Goal: Transaction & Acquisition: Obtain resource

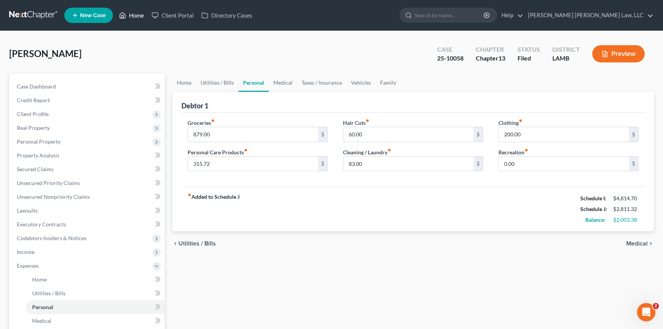
click at [138, 18] on link "Home" at bounding box center [131, 15] width 33 height 14
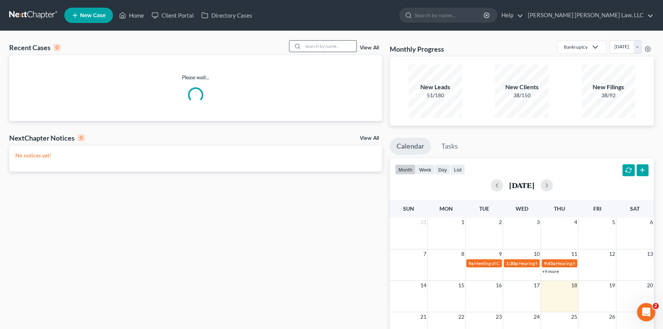
click at [316, 48] on input "search" at bounding box center [330, 46] width 54 height 11
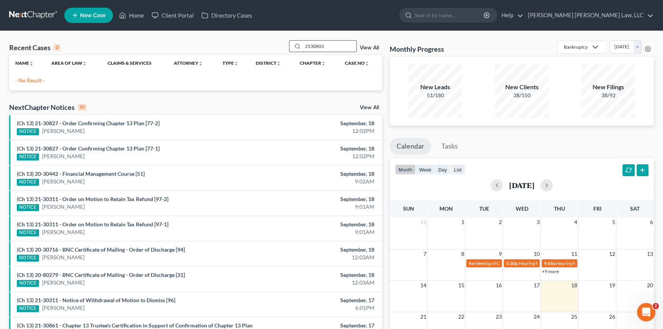
click at [309, 46] on input "2530803" at bounding box center [330, 46] width 54 height 11
type input "25-30803"
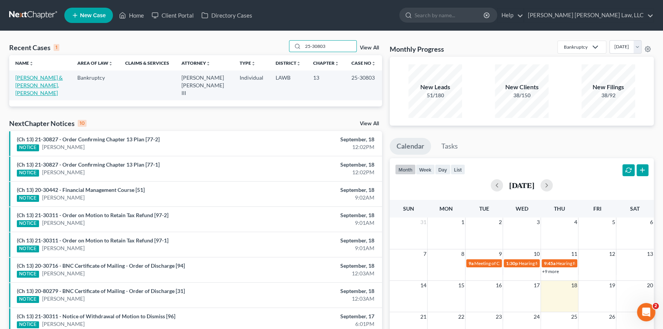
click at [34, 78] on link "[PERSON_NAME] & [PERSON_NAME], [PERSON_NAME]" at bounding box center [38, 85] width 47 height 22
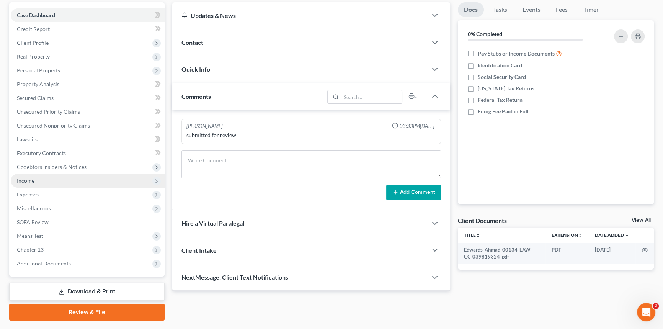
scroll to position [91, 0]
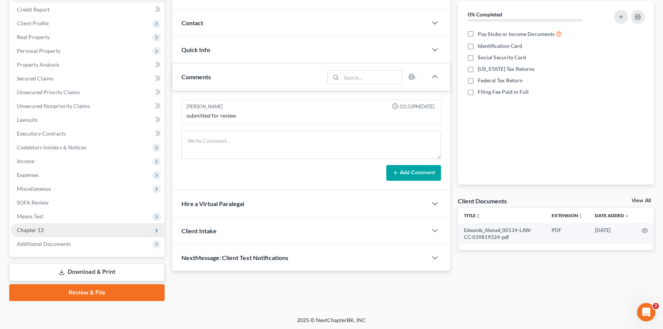
click at [90, 231] on span "Chapter 13" at bounding box center [88, 230] width 154 height 14
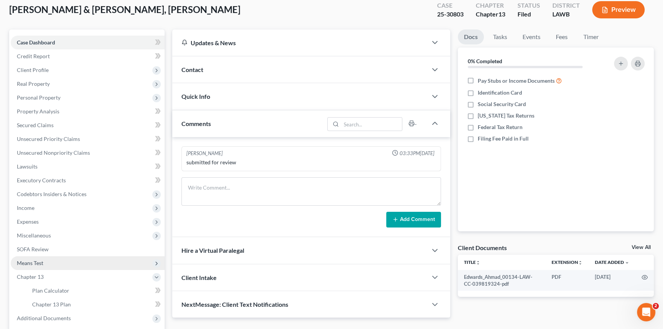
scroll to position [0, 0]
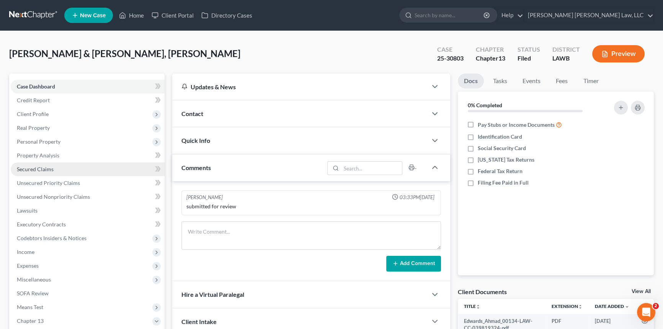
click at [55, 168] on link "Secured Claims" at bounding box center [88, 169] width 154 height 14
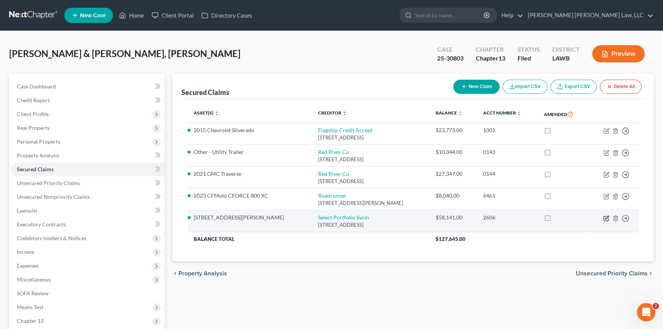
click at [607, 215] on icon "button" at bounding box center [607, 218] width 6 height 6
select select "46"
select select "0"
select select "1"
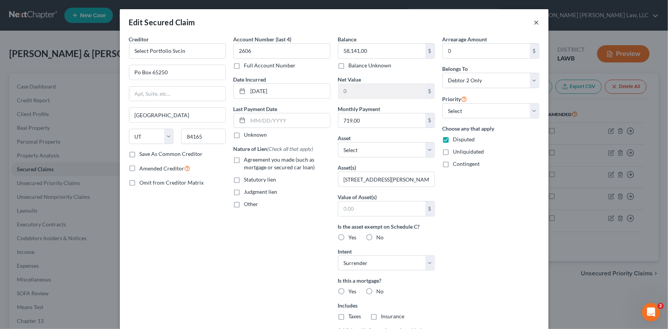
click at [535, 21] on button "×" at bounding box center [536, 22] width 5 height 9
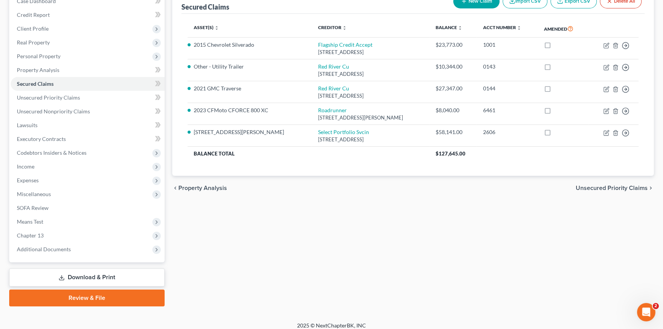
scroll to position [91, 0]
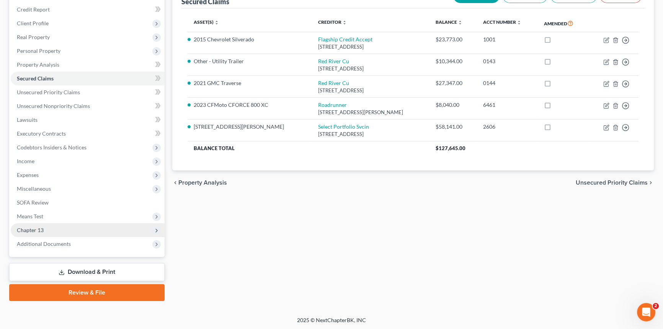
click at [132, 228] on span "Chapter 13" at bounding box center [88, 230] width 154 height 14
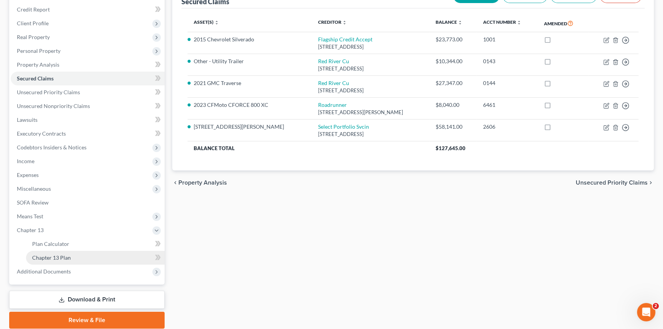
click at [144, 260] on link "Chapter 13 Plan" at bounding box center [95, 258] width 139 height 14
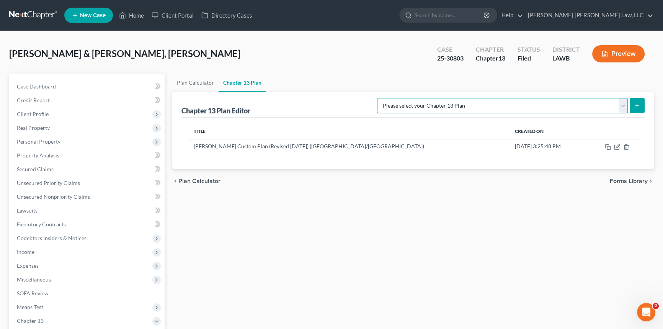
click at [623, 107] on select "Please select your Chapter 13 Plan [PERSON_NAME] Custom Plan (Revised [DATE]) […" at bounding box center [502, 105] width 251 height 15
select select "1"
click at [457, 98] on select "Please select your Chapter 13 Plan [PERSON_NAME] Custom Plan (Revised [DATE]) […" at bounding box center [502, 105] width 251 height 15
click at [636, 103] on icon "submit" at bounding box center [637, 106] width 6 height 6
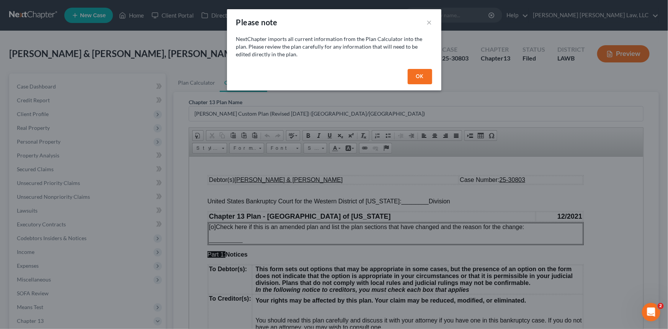
click at [416, 76] on button "OK" at bounding box center [420, 76] width 25 height 15
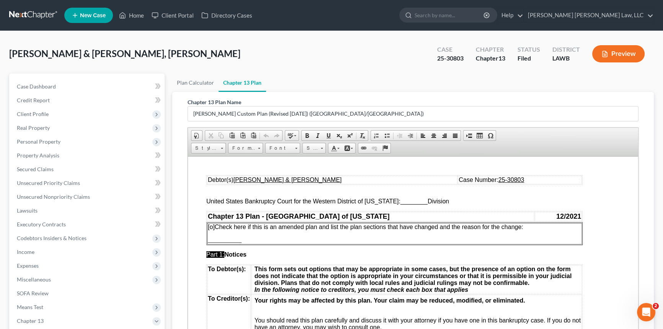
click at [405, 201] on span "________" at bounding box center [414, 201] width 27 height 7
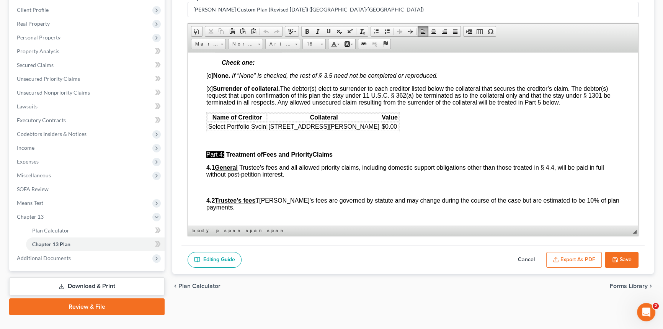
scroll to position [1253, 0]
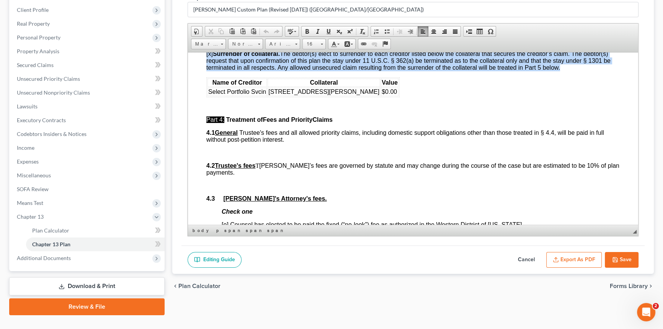
drag, startPoint x: 366, startPoint y: 136, endPoint x: 201, endPoint y: 78, distance: 174.8
click at [201, 78] on html "Debtor(s) [PERSON_NAME] & [PERSON_NAME] Case Number: 25-30803 United States Ban…" at bounding box center [413, 151] width 450 height 2705
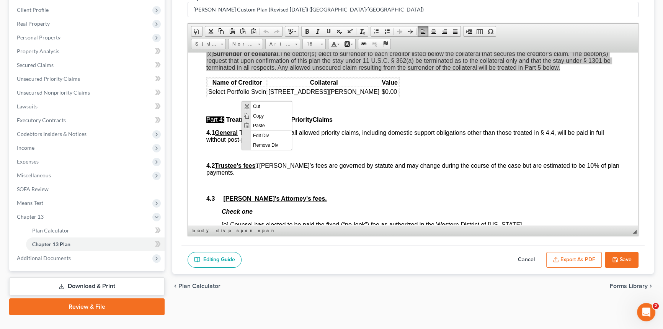
scroll to position [0, 0]
click at [260, 115] on span "Copy" at bounding box center [271, 116] width 41 height 10
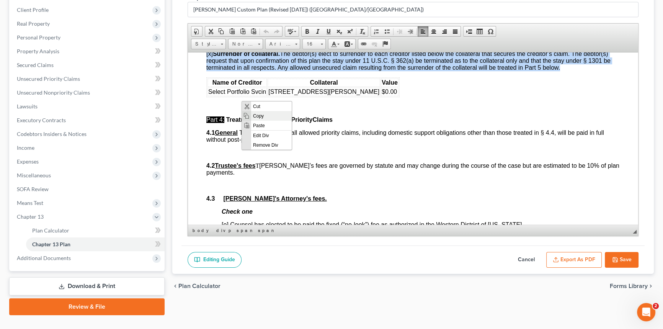
copy div "[o] None. If “None” is checked, the rest of § 3.5 need not be completed or repr…"
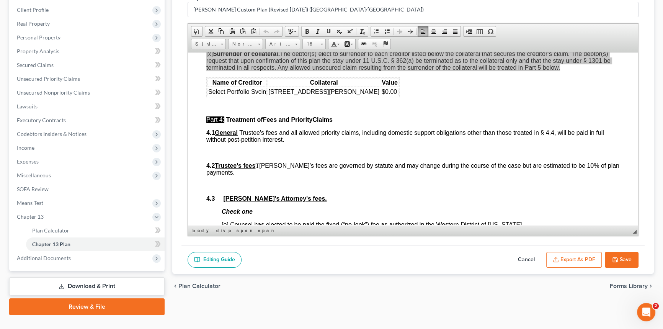
click at [529, 258] on button "Cancel" at bounding box center [527, 260] width 34 height 16
select select "1"
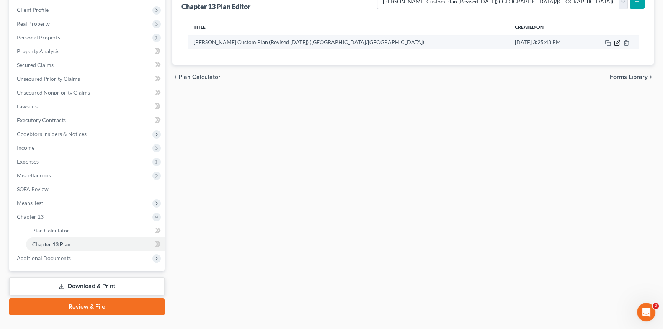
click at [615, 41] on icon "button" at bounding box center [617, 43] width 6 height 6
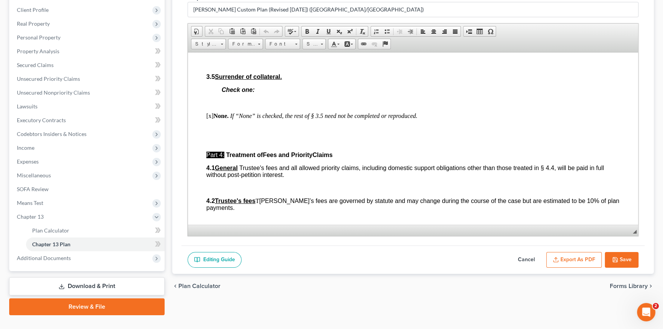
scroll to position [1218, 0]
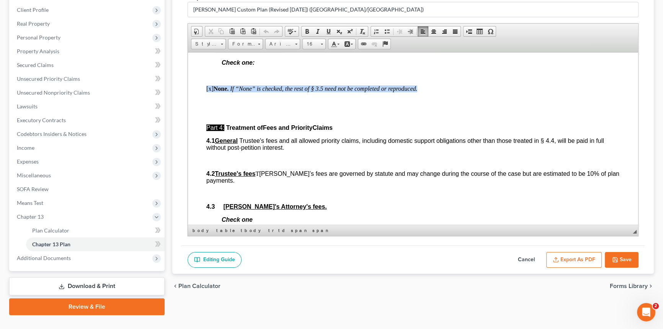
drag, startPoint x: 426, startPoint y: 134, endPoint x: 196, endPoint y: 133, distance: 229.8
click at [196, 133] on html "Debtor(s) [PERSON_NAME] & [PERSON_NAME] Case Number: 25-30803 United States Ban…" at bounding box center [413, 135] width 450 height 2602
paste body
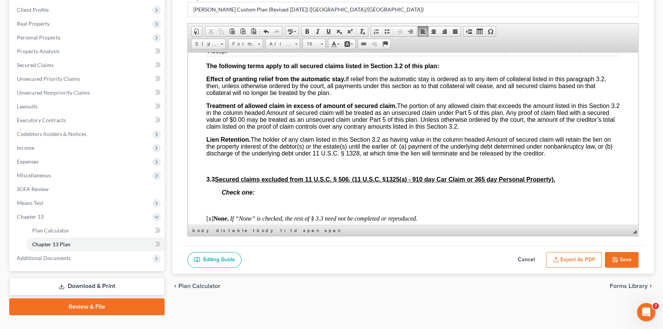
scroll to position [905, 0]
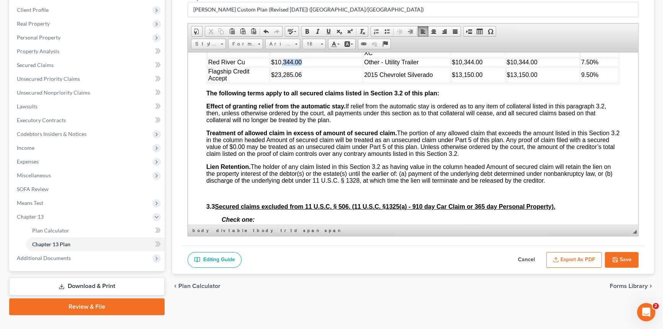
drag, startPoint x: 283, startPoint y: 92, endPoint x: 300, endPoint y: 92, distance: 17.2
click at [300, 65] on span "$10,344.00" at bounding box center [286, 62] width 31 height 7
drag, startPoint x: 461, startPoint y: 91, endPoint x: 479, endPoint y: 90, distance: 18.4
click at [479, 65] on span "$10,344.00" at bounding box center [467, 62] width 31 height 7
drag, startPoint x: 515, startPoint y: 92, endPoint x: 534, endPoint y: 92, distance: 18.8
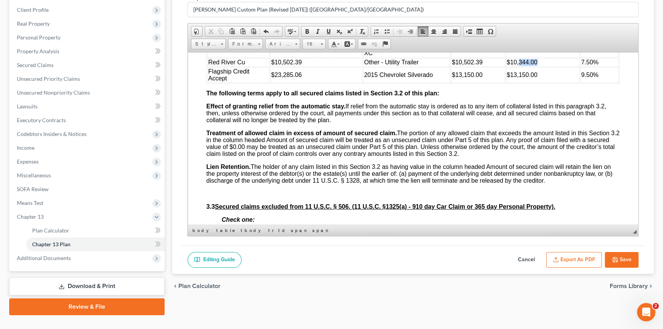
click at [534, 65] on span "$10,344.00" at bounding box center [522, 62] width 31 height 7
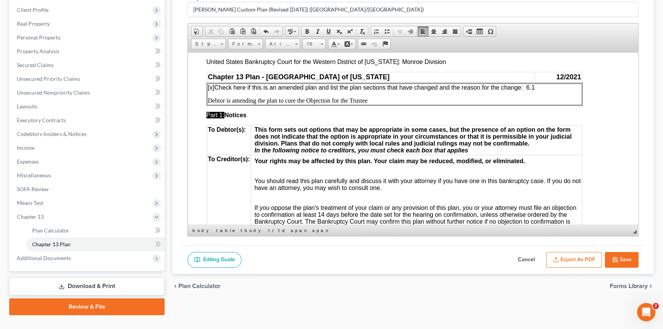
scroll to position [0, 0]
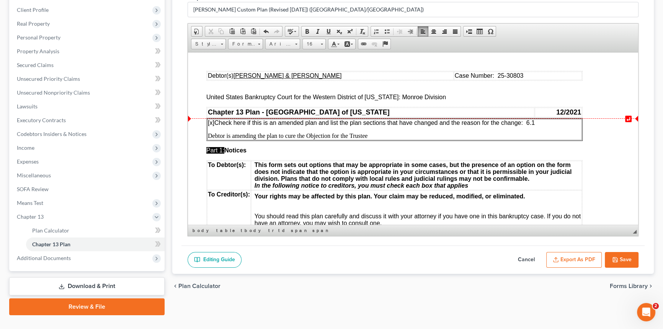
click at [538, 122] on p "[x] Check here if this is an amended plan and list the plan sections that have …" at bounding box center [394, 122] width 373 height 7
click at [528, 121] on span "[x] Check here if this is an amended plan and list the plan sections that have …" at bounding box center [371, 122] width 327 height 7
click at [565, 125] on p "[x] Check here if this is an amended plan and list the plan sections that have …" at bounding box center [394, 122] width 373 height 7
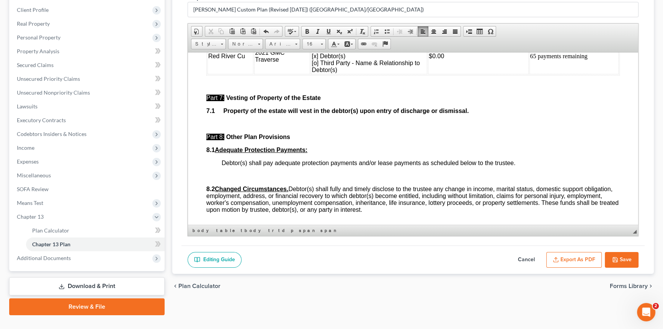
scroll to position [2332, 0]
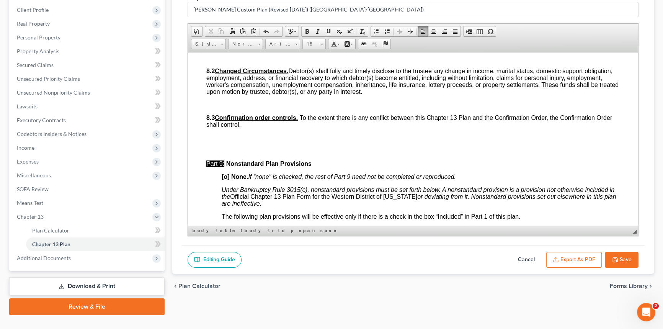
click at [224, 61] on p at bounding box center [421, 57] width 398 height 7
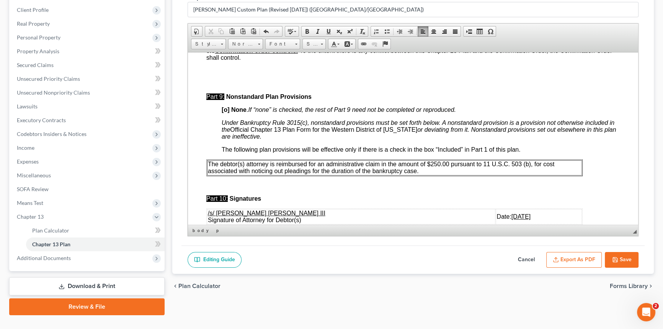
scroll to position [2507, 0]
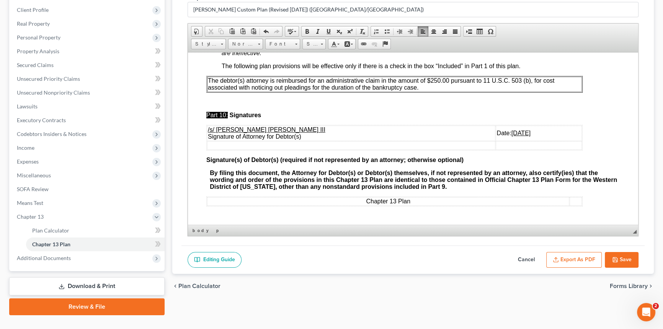
click at [512, 136] on u "[DATE]" at bounding box center [521, 132] width 19 height 7
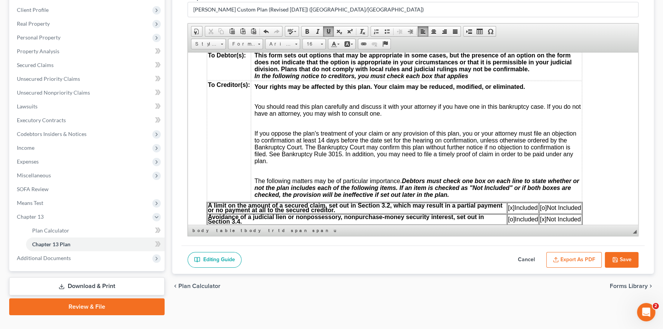
scroll to position [0, 0]
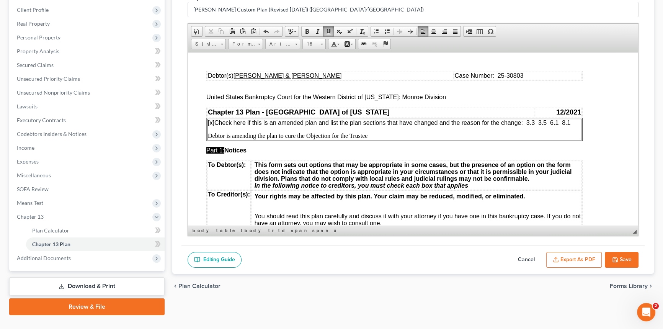
click at [529, 123] on span "[x] Check here if this is an amended plan and list the plan sections that have …" at bounding box center [389, 122] width 363 height 7
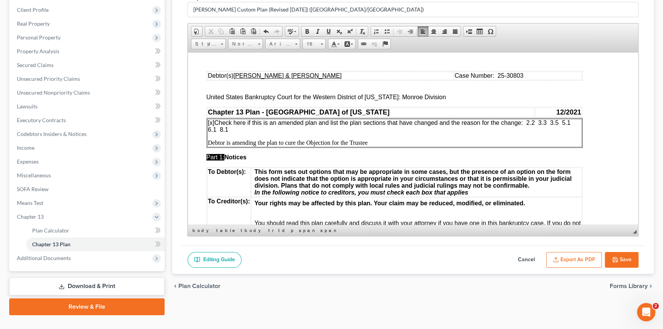
click at [369, 144] on p "Debtor is amending the plan to cure the Objection for the Trustee" at bounding box center [394, 142] width 373 height 7
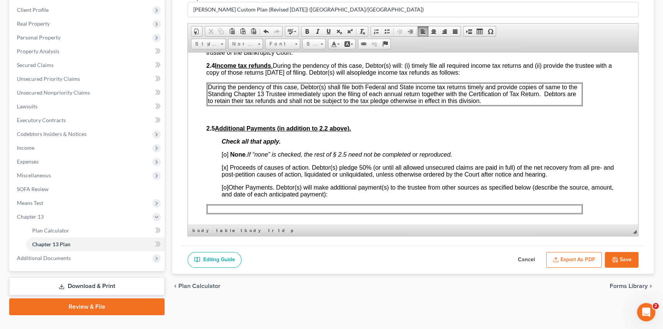
scroll to position [383, 0]
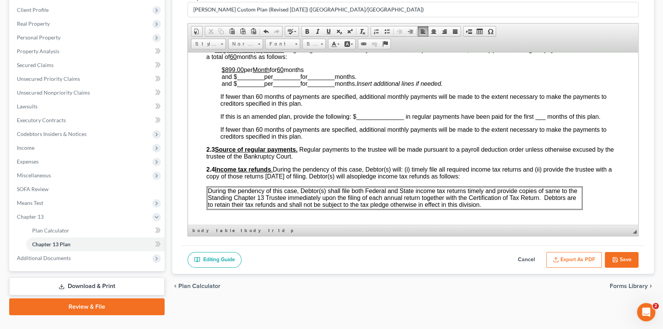
click at [284, 73] on u "60" at bounding box center [280, 69] width 7 height 7
click at [330, 28] on span at bounding box center [329, 31] width 6 height 6
click at [311, 82] on p "$899.00 per Month for 3 ​ months and $ ________ per ________ for ________ month…" at bounding box center [421, 76] width 398 height 21
click at [246, 80] on span "________" at bounding box center [250, 76] width 27 height 7
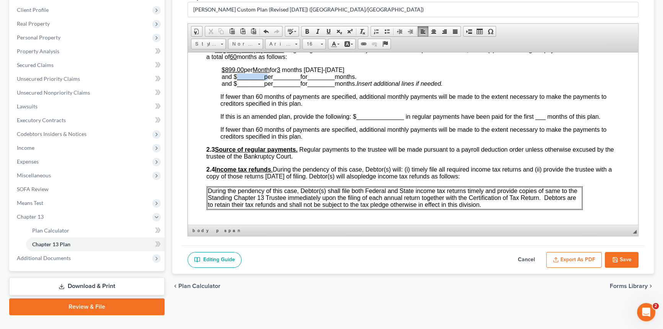
click at [246, 80] on span "________" at bounding box center [250, 76] width 27 height 7
click at [272, 80] on span "________" at bounding box center [278, 76] width 27 height 7
click at [307, 80] on span "________" at bounding box center [304, 76] width 27 height 7
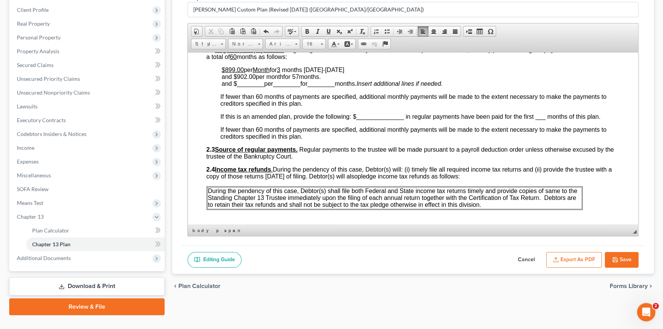
click at [324, 80] on span "months [DATE]-[DATE] and $902.00 per month for 57 months." at bounding box center [283, 72] width 123 height 13
click at [242, 80] on span "months [DATE]-[DATE] and $902.00 per month for 57 months beginning [DATE] ." at bounding box center [296, 72] width 149 height 13
click at [241, 80] on span "months [DATE]-[DATE] and $902.00 per month for 57 months beginning [DATE] ." at bounding box center [296, 72] width 149 height 13
click at [326, 29] on span at bounding box center [329, 31] width 6 height 6
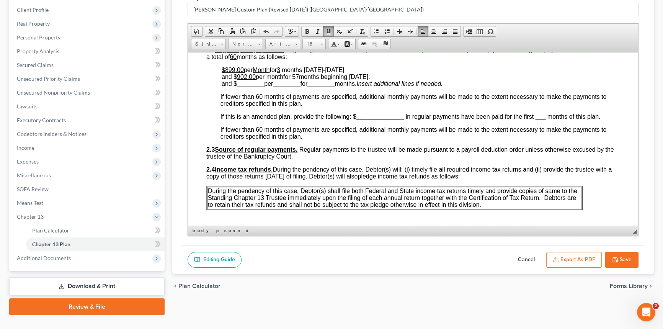
click at [277, 80] on span "months [DATE]-[DATE] and $ 902.00 per month for 57 months beginning [DATE] ." at bounding box center [296, 72] width 149 height 13
click at [328, 31] on span at bounding box center [329, 31] width 6 height 6
click at [299, 80] on span "months [DATE]-[DATE] and $ 902.00 per month for 57 months beginning [DATE] ." at bounding box center [295, 72] width 147 height 13
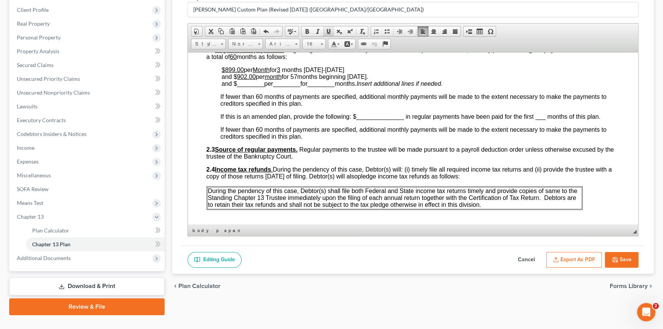
click at [326, 31] on span at bounding box center [329, 31] width 6 height 6
click at [328, 107] on p "If fewer than 60 months of payments are specified, additional monthly payments …" at bounding box center [420, 100] width 399 height 14
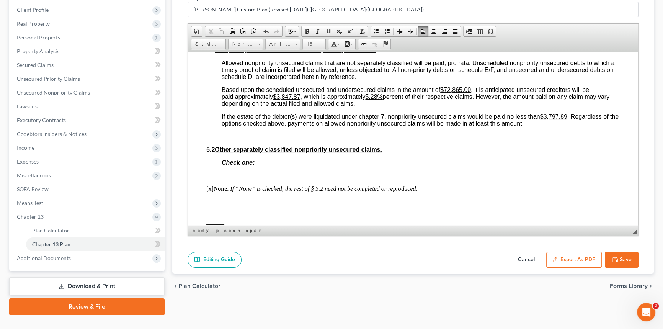
scroll to position [1949, 0]
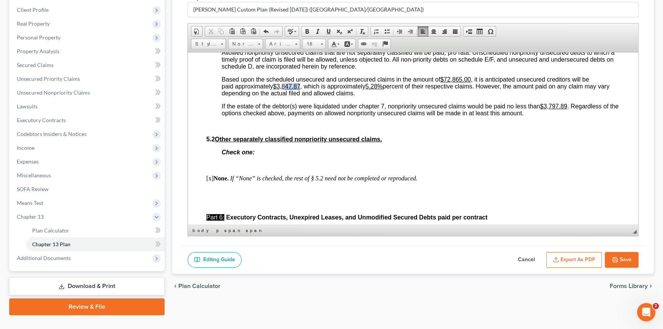
drag, startPoint x: 288, startPoint y: 155, endPoint x: 300, endPoint y: 155, distance: 12.7
click at [300, 89] on u "$3,847.87" at bounding box center [286, 86] width 27 height 7
click at [381, 89] on u "5.28%" at bounding box center [373, 86] width 17 height 7
click at [379, 89] on u "5.28%" at bounding box center [373, 86] width 17 height 7
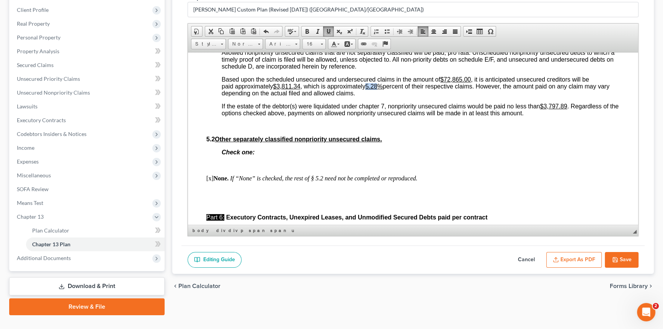
click at [379, 89] on u "5.28%" at bounding box center [373, 86] width 17 height 7
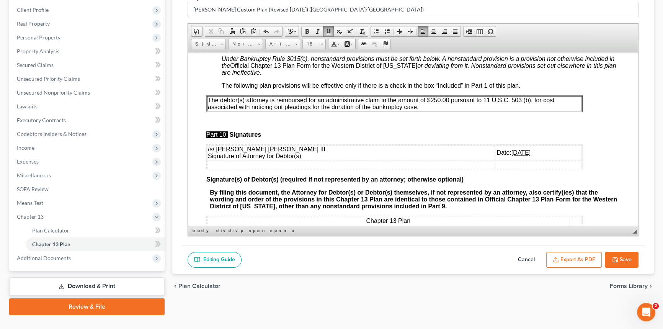
scroll to position [2542, 0]
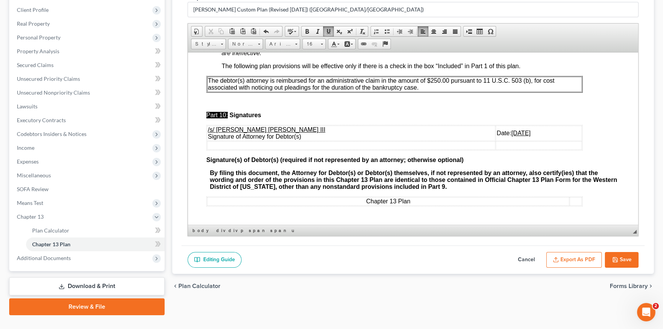
click at [512, 136] on u "[DATE]" at bounding box center [521, 132] width 19 height 7
click at [568, 256] on button "Export as PDF" at bounding box center [575, 260] width 56 height 16
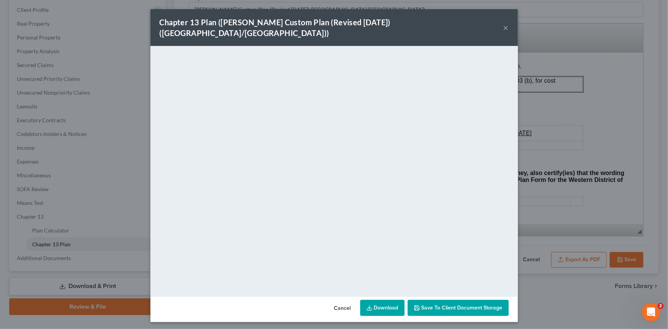
click at [504, 23] on button "×" at bounding box center [506, 27] width 5 height 9
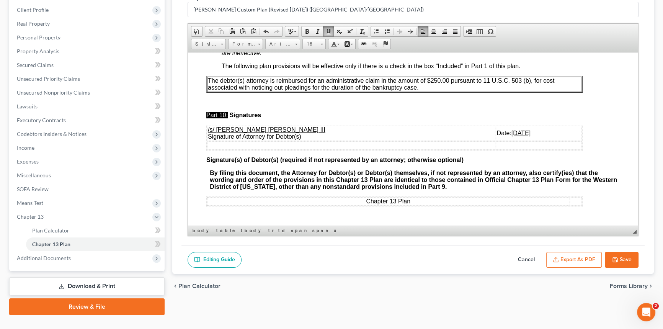
click at [625, 260] on button "Save" at bounding box center [622, 260] width 34 height 16
select select "1"
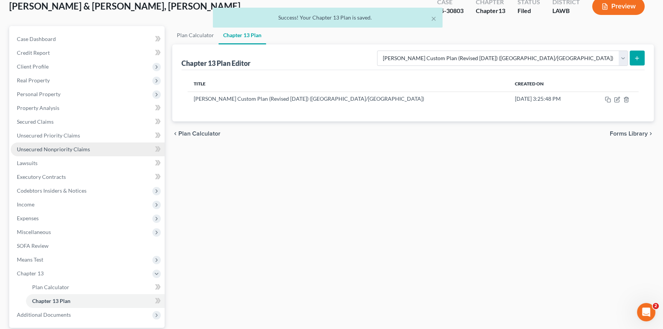
scroll to position [34, 0]
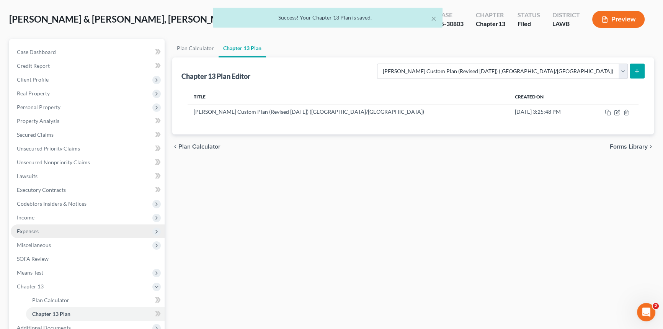
click at [79, 229] on span "Expenses" at bounding box center [88, 231] width 154 height 14
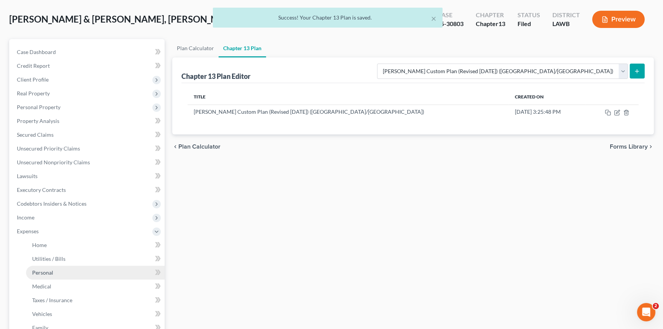
click at [84, 272] on link "Personal" at bounding box center [95, 273] width 139 height 14
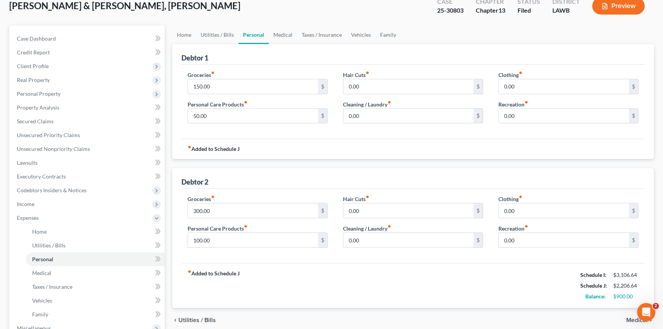
scroll to position [69, 0]
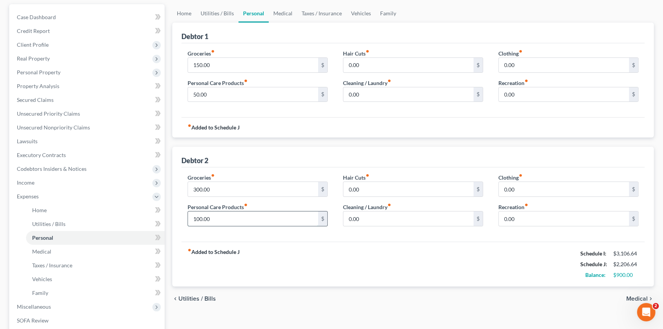
click at [217, 218] on input "100.00" at bounding box center [253, 218] width 130 height 15
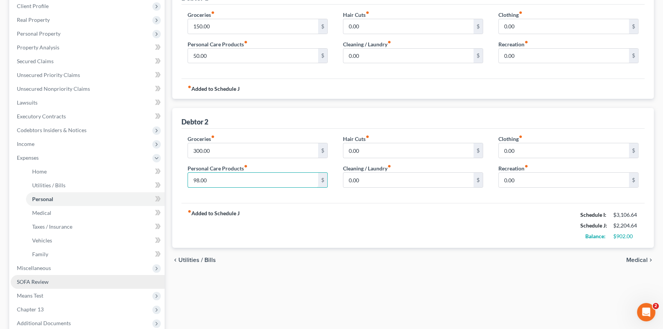
scroll to position [188, 0]
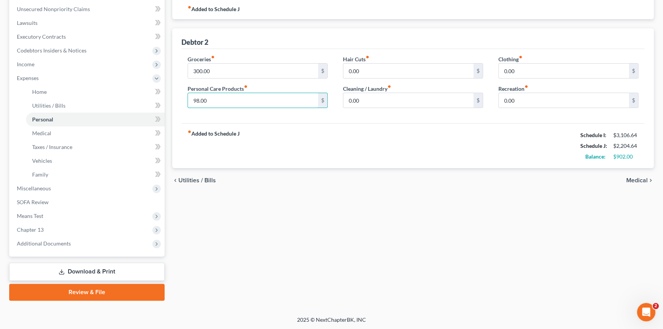
type input "98.00"
click at [152, 271] on link "Download & Print" at bounding box center [86, 272] width 155 height 18
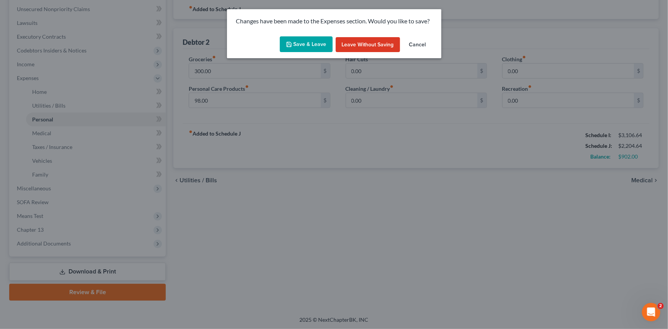
click at [318, 42] on button "Save & Leave" at bounding box center [306, 44] width 53 height 16
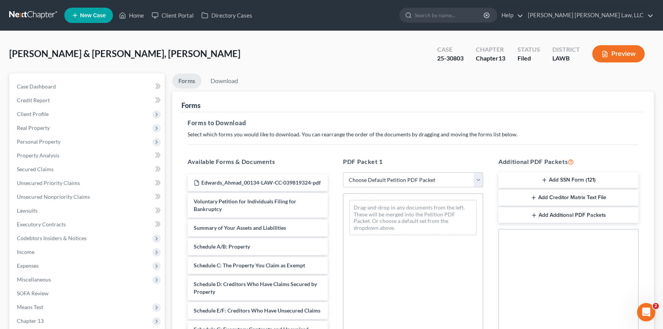
click at [411, 176] on select "Choose Default Petition PDF Packet Complete Bankruptcy Petition (all forms and …" at bounding box center [413, 179] width 140 height 15
select select "2"
click at [343, 172] on select "Choose Default Petition PDF Packet Complete Bankruptcy Petition (all forms and …" at bounding box center [413, 179] width 140 height 15
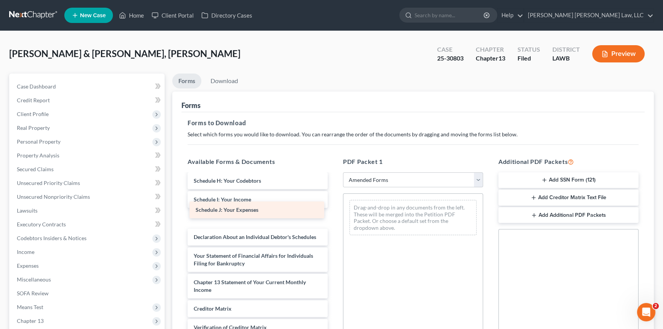
drag, startPoint x: 247, startPoint y: 212, endPoint x: 438, endPoint y: 219, distance: 190.5
click at [334, 219] on div "Schedule J: Your Expenses Voluntary Petition for Individuals Filing for Bankrup…" at bounding box center [258, 199] width 152 height 363
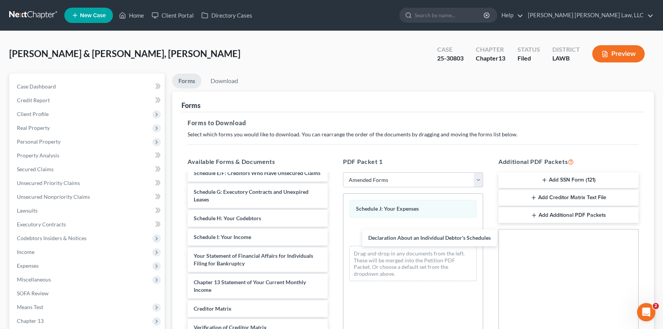
scroll to position [126, 0]
drag, startPoint x: 293, startPoint y: 225, endPoint x: 435, endPoint y: 229, distance: 142.5
click at [334, 234] on div "Declaration About an Individual Debtor's Schedules Voluntary Petition for Indiv…" at bounding box center [258, 219] width 152 height 326
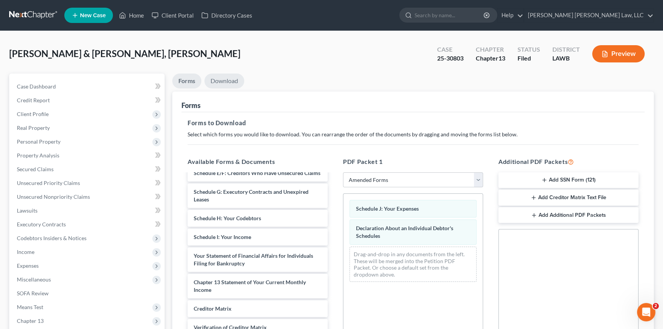
click at [224, 79] on link "Download" at bounding box center [225, 81] width 40 height 15
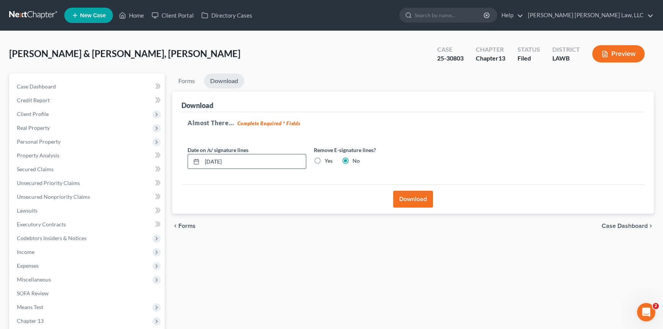
click at [242, 163] on input "[DATE]" at bounding box center [254, 161] width 104 height 15
click at [245, 160] on input "[DATE]" at bounding box center [254, 161] width 104 height 15
click at [221, 159] on input "[DATE]" at bounding box center [254, 161] width 104 height 15
click at [219, 160] on input "[DATE]" at bounding box center [254, 161] width 104 height 15
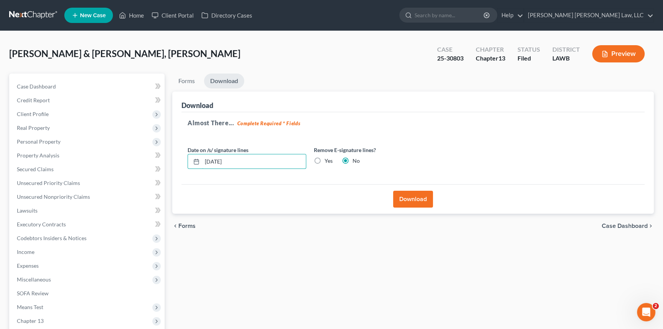
type input "[DATE]"
click at [414, 194] on button "Download" at bounding box center [413, 199] width 40 height 17
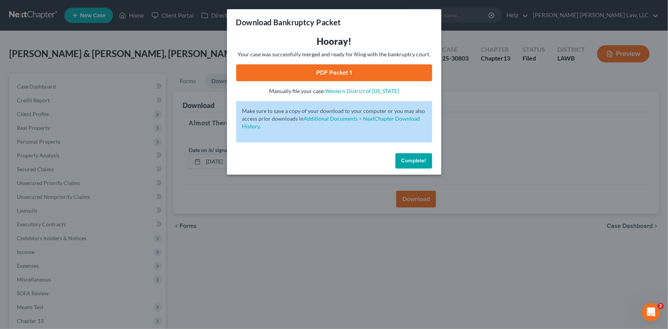
click at [315, 73] on link "PDF Packet 1" at bounding box center [334, 72] width 196 height 17
click at [416, 162] on span "Complete!" at bounding box center [414, 160] width 25 height 7
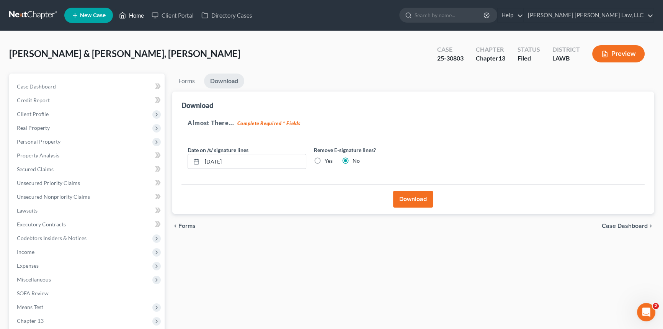
click at [131, 13] on link "Home" at bounding box center [131, 15] width 33 height 14
click at [134, 14] on link "Home" at bounding box center [131, 15] width 33 height 14
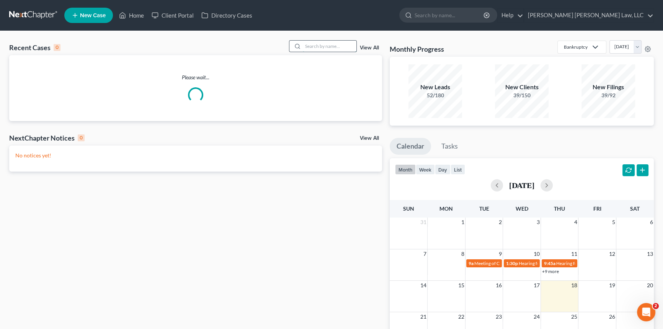
click at [319, 49] on input "search" at bounding box center [330, 46] width 54 height 11
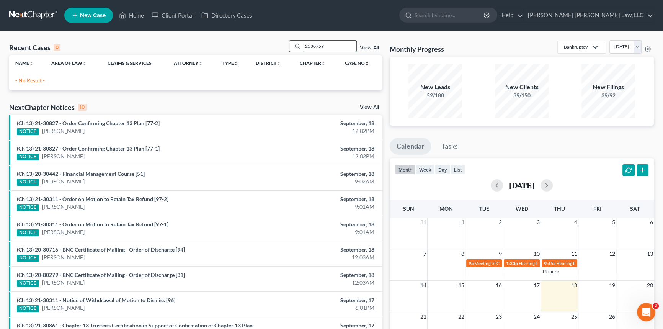
click at [310, 46] on input "2530759" at bounding box center [330, 46] width 54 height 11
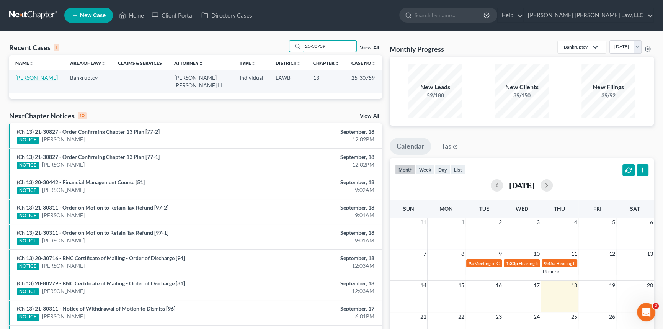
type input "25-30759"
click at [26, 79] on link "[PERSON_NAME]" at bounding box center [36, 77] width 43 height 7
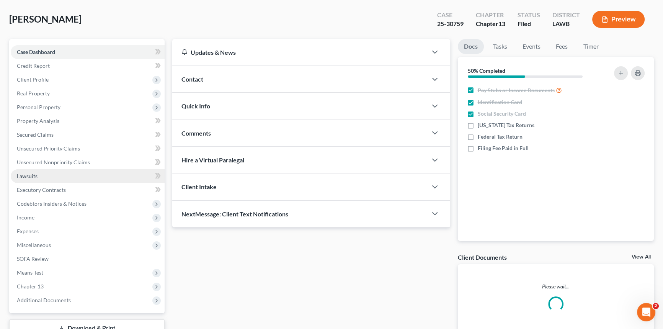
scroll to position [91, 0]
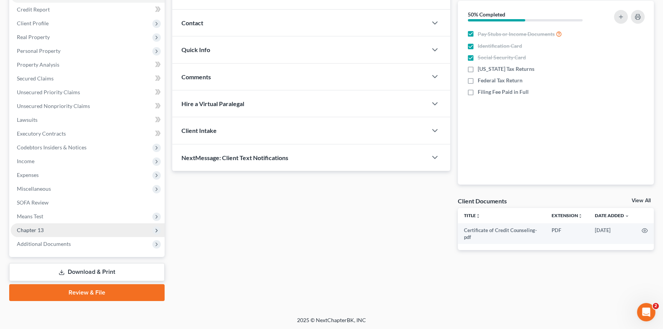
click at [56, 229] on span "Chapter 13" at bounding box center [88, 230] width 154 height 14
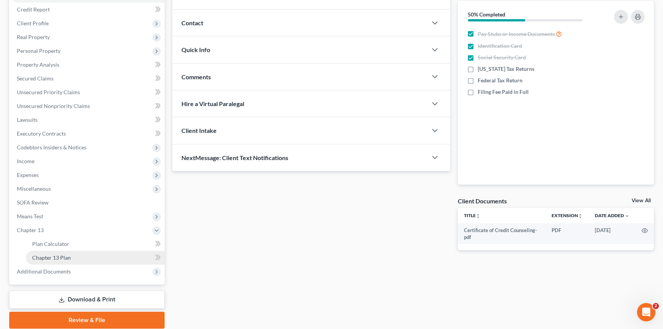
click at [95, 257] on link "Chapter 13 Plan" at bounding box center [95, 258] width 139 height 14
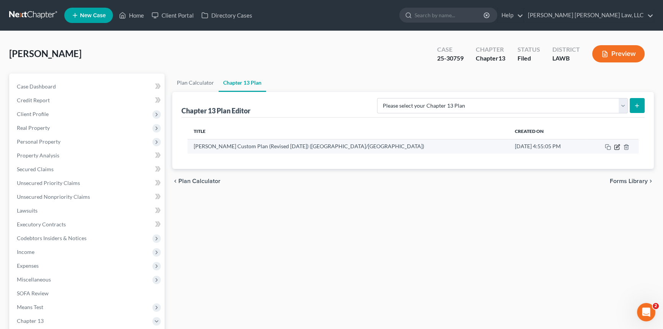
click at [617, 145] on icon "button" at bounding box center [617, 147] width 6 height 6
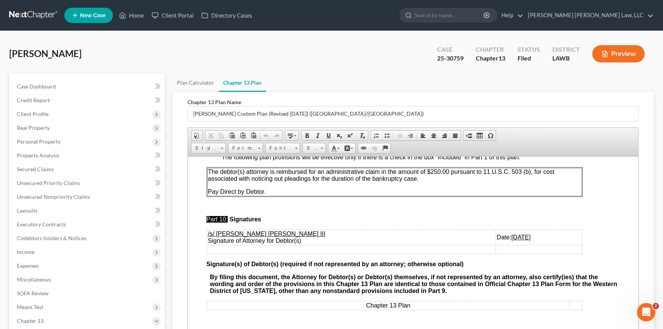
scroll to position [2611, 0]
click at [512, 234] on u "[DATE]" at bounding box center [521, 237] width 19 height 7
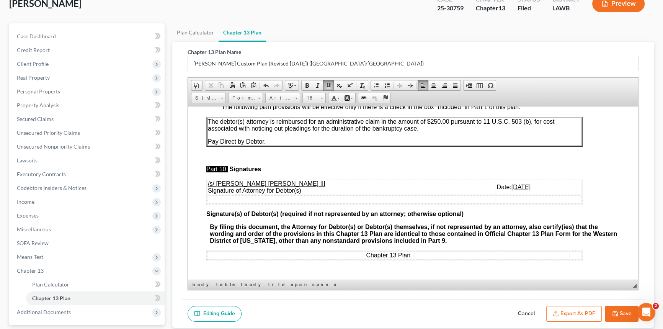
scroll to position [119, 0]
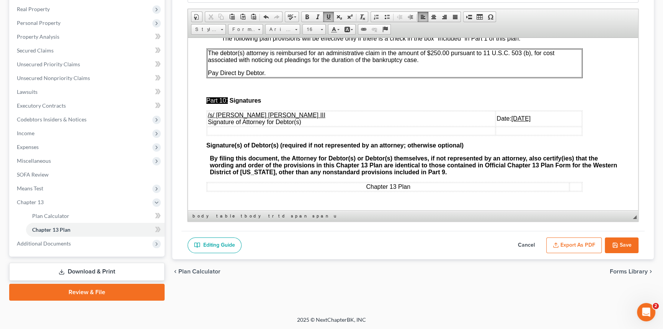
click at [579, 247] on button "Export as PDF" at bounding box center [575, 245] width 56 height 16
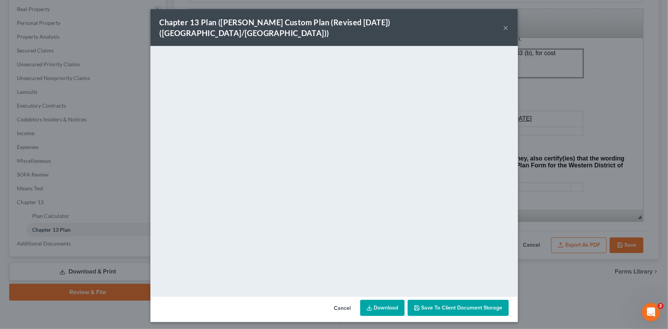
click at [505, 23] on button "×" at bounding box center [506, 27] width 5 height 9
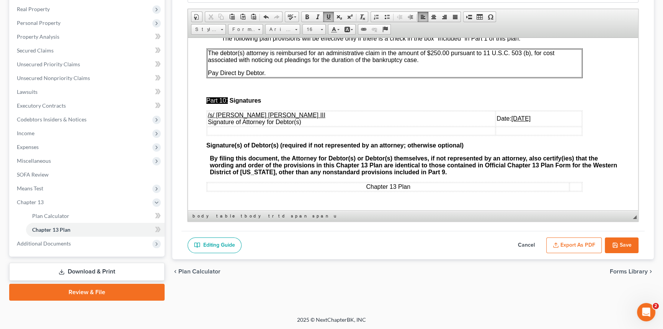
click at [625, 244] on button "Save" at bounding box center [622, 245] width 34 height 16
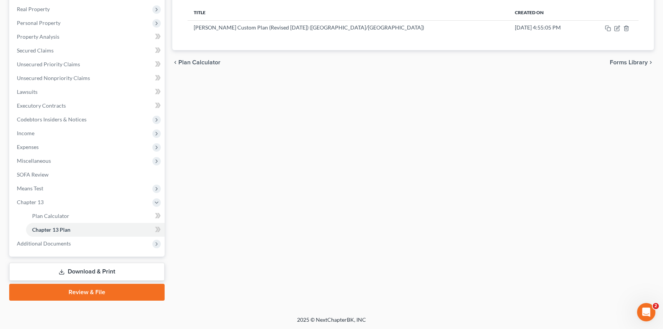
click at [114, 276] on link "Download & Print" at bounding box center [86, 272] width 155 height 18
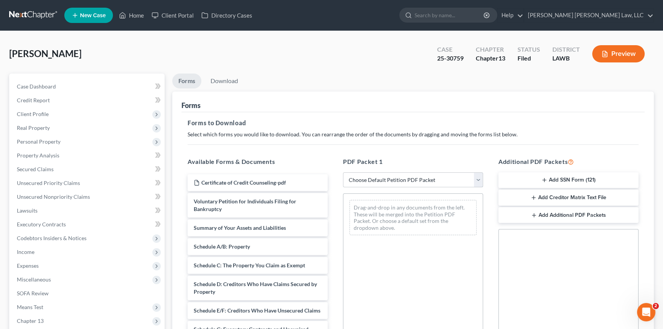
click at [419, 177] on select "Choose Default Petition PDF Packet Complete Bankruptcy Petition (all forms and …" at bounding box center [413, 179] width 140 height 15
select select "2"
click at [343, 172] on select "Choose Default Petition PDF Packet Complete Bankruptcy Petition (all forms and …" at bounding box center [413, 179] width 140 height 15
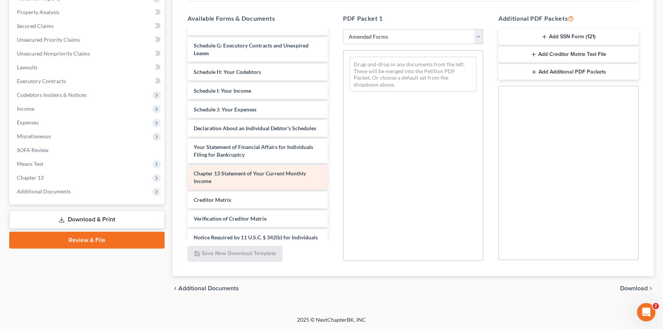
scroll to position [171, 0]
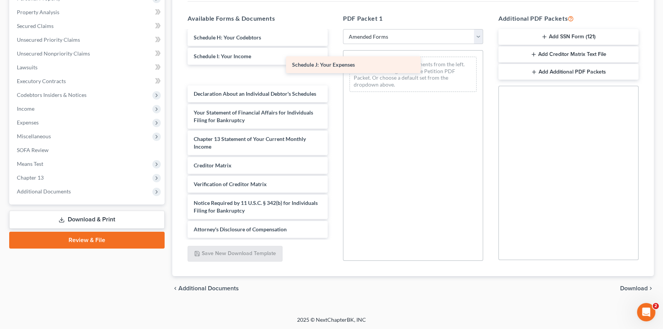
drag, startPoint x: 232, startPoint y: 65, endPoint x: 364, endPoint y: 64, distance: 132.5
click at [334, 63] on div "Schedule J: Your Expenses Voluntary Petition for Individuals Filing for Bankrup…" at bounding box center [258, 56] width 152 height 363
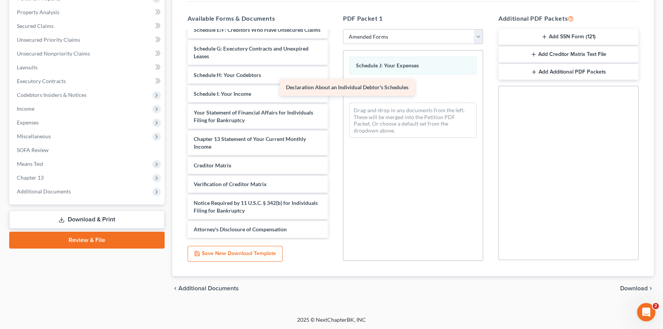
drag, startPoint x: 291, startPoint y: 86, endPoint x: 389, endPoint y: 95, distance: 98.1
click at [334, 89] on div "Declaration About an Individual Debtor's Schedules Voluntary Petition for Indiv…" at bounding box center [258, 75] width 152 height 326
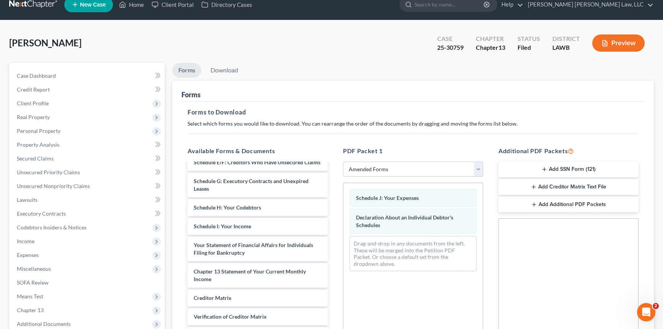
scroll to position [0, 0]
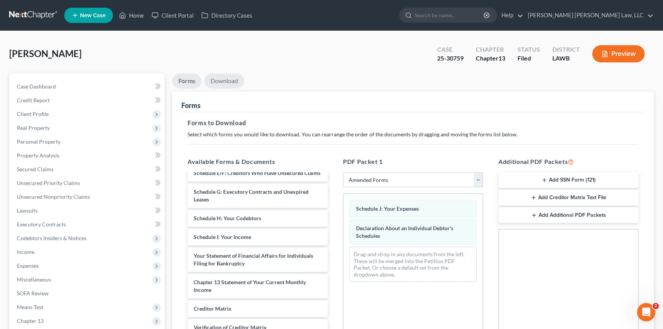
click at [218, 79] on link "Download" at bounding box center [225, 81] width 40 height 15
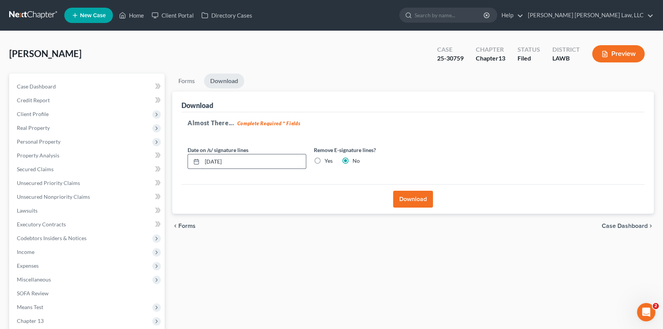
click at [219, 160] on input "[DATE]" at bounding box center [254, 161] width 104 height 15
click at [218, 160] on input "[DATE]" at bounding box center [254, 161] width 104 height 15
type input "[DATE]"
click at [422, 200] on button "Download" at bounding box center [413, 199] width 40 height 17
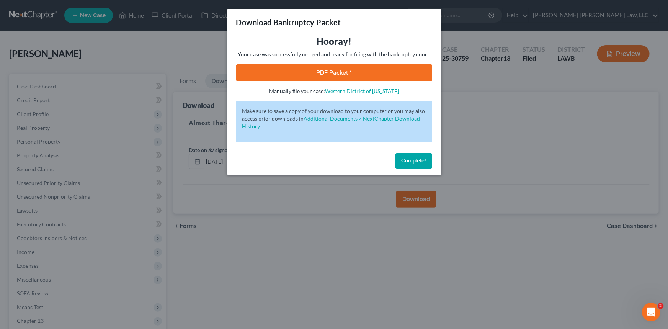
click at [299, 75] on link "PDF Packet 1" at bounding box center [334, 72] width 196 height 17
click at [419, 154] on button "Complete!" at bounding box center [414, 160] width 37 height 15
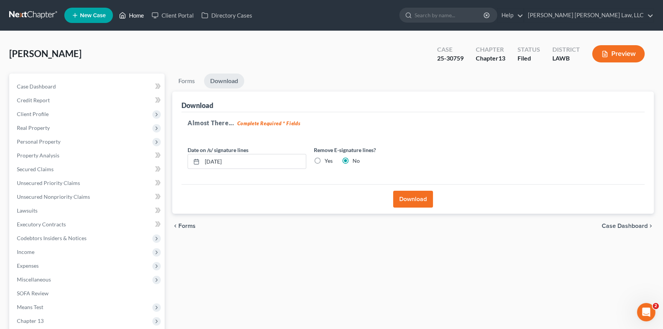
click at [134, 15] on link "Home" at bounding box center [131, 15] width 33 height 14
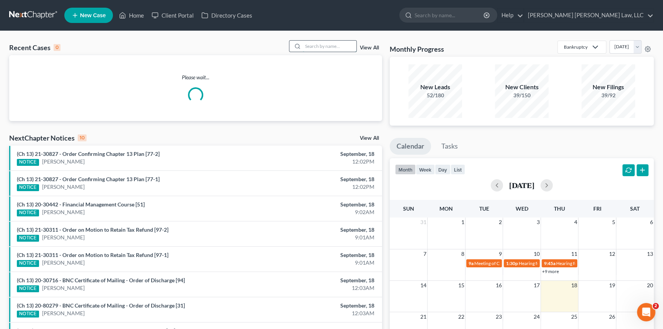
click at [311, 48] on input "search" at bounding box center [330, 46] width 54 height 11
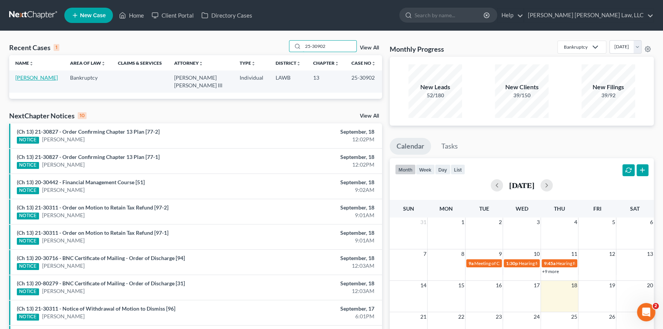
type input "25-30902"
click at [32, 77] on link "[PERSON_NAME]" at bounding box center [36, 77] width 43 height 7
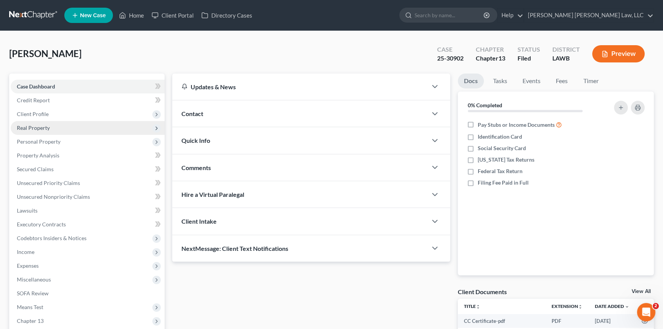
click at [43, 129] on span "Real Property" at bounding box center [33, 127] width 33 height 7
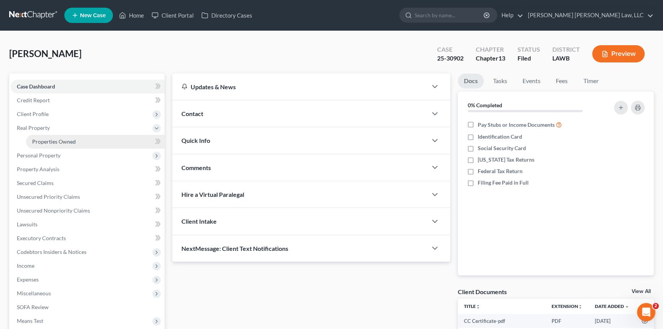
click at [51, 137] on link "Properties Owned" at bounding box center [95, 142] width 139 height 14
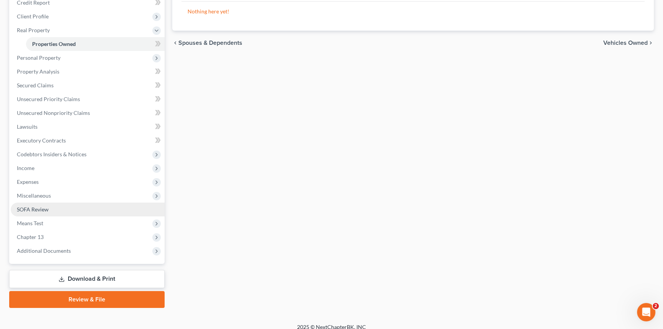
scroll to position [105, 0]
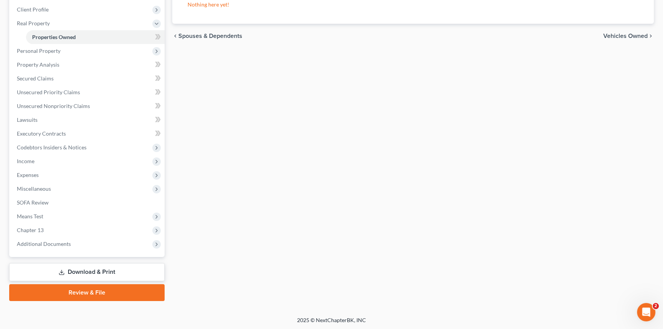
click at [123, 271] on link "Download & Print" at bounding box center [86, 272] width 155 height 18
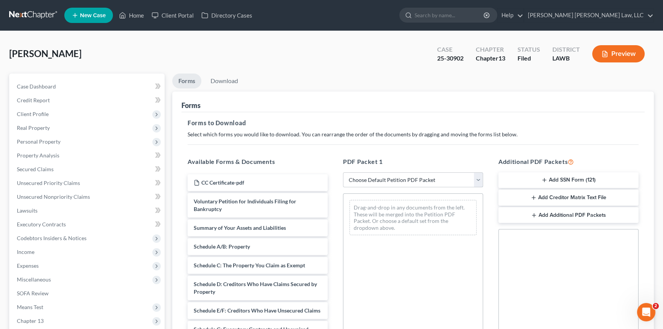
drag, startPoint x: 394, startPoint y: 177, endPoint x: 393, endPoint y: 173, distance: 4.3
click at [394, 178] on select "Choose Default Petition PDF Packet Complete Bankruptcy Petition (all forms and …" at bounding box center [413, 179] width 140 height 15
select select "2"
click at [343, 172] on select "Choose Default Petition PDF Packet Complete Bankruptcy Petition (all forms and …" at bounding box center [413, 179] width 140 height 15
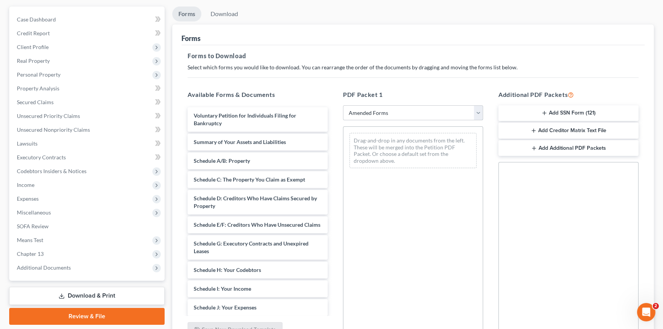
scroll to position [104, 0]
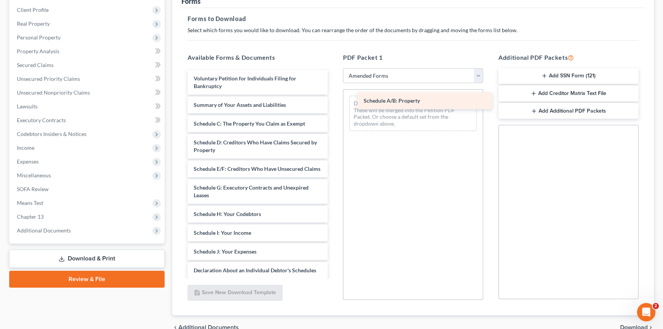
drag, startPoint x: 269, startPoint y: 122, endPoint x: 450, endPoint y: 100, distance: 182.1
click at [334, 100] on div "Schedule A/B: Property Voluntary Petition for Individuals Filing for Bankruptcy…" at bounding box center [258, 242] width 152 height 344
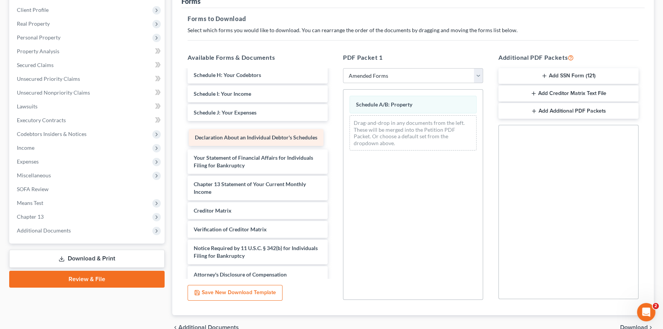
scroll to position [126, 0]
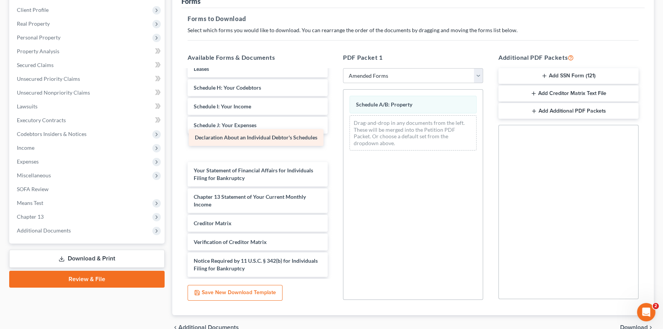
drag, startPoint x: 245, startPoint y: 141, endPoint x: 447, endPoint y: 147, distance: 202.3
click at [334, 147] on div "Declaration About an Individual Debtor's Schedules Voluntary Petition for Indiv…" at bounding box center [258, 120] width 152 height 352
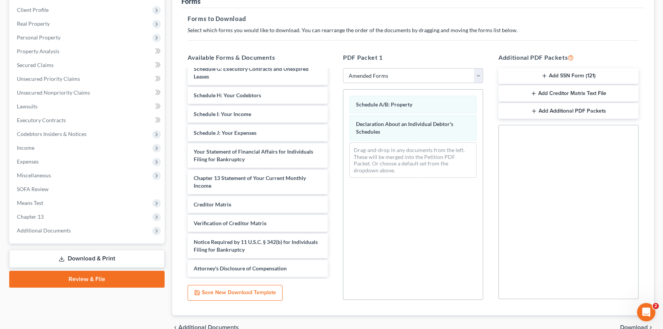
click at [118, 255] on link "Download & Print" at bounding box center [86, 259] width 155 height 18
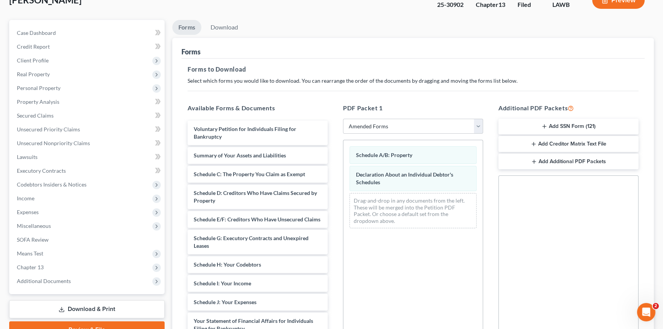
scroll to position [0, 0]
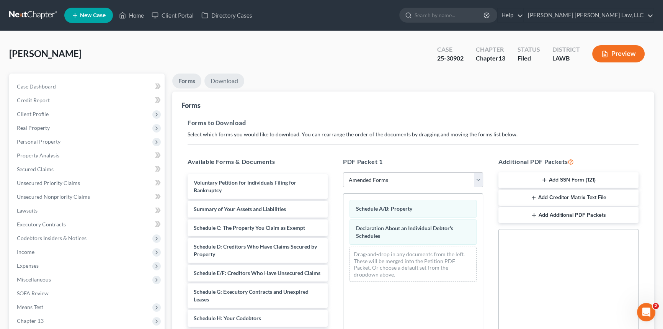
click at [219, 80] on link "Download" at bounding box center [225, 81] width 40 height 15
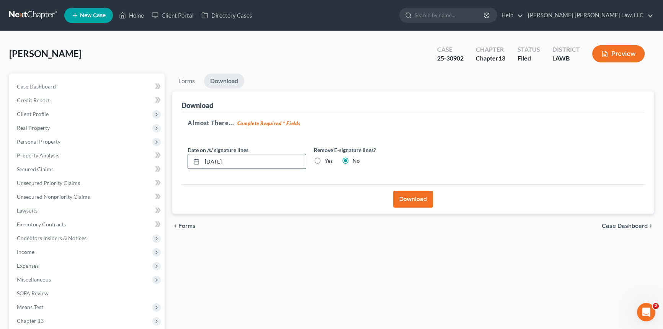
click at [218, 161] on input "[DATE]" at bounding box center [254, 161] width 104 height 15
type input "[DATE]"
click at [408, 198] on button "Download" at bounding box center [413, 199] width 40 height 17
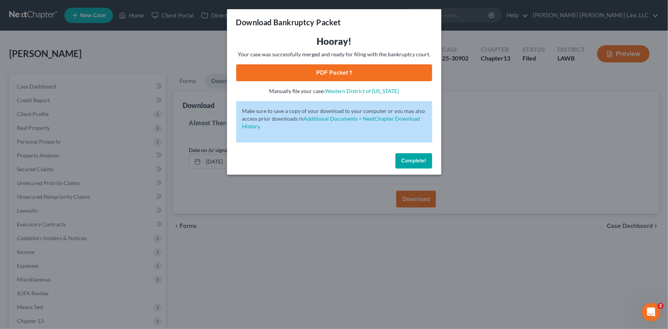
click at [356, 73] on link "PDF Packet 1" at bounding box center [334, 72] width 196 height 17
click at [414, 160] on span "Complete!" at bounding box center [414, 160] width 25 height 7
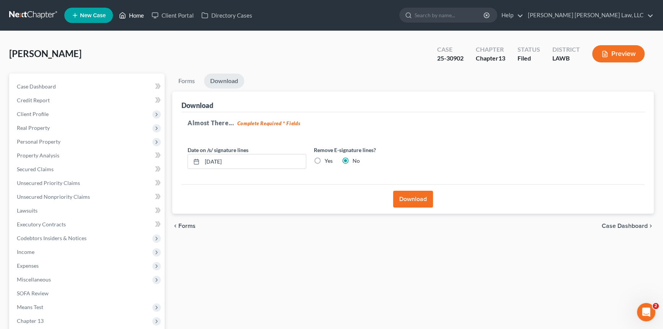
click at [139, 15] on link "Home" at bounding box center [131, 15] width 33 height 14
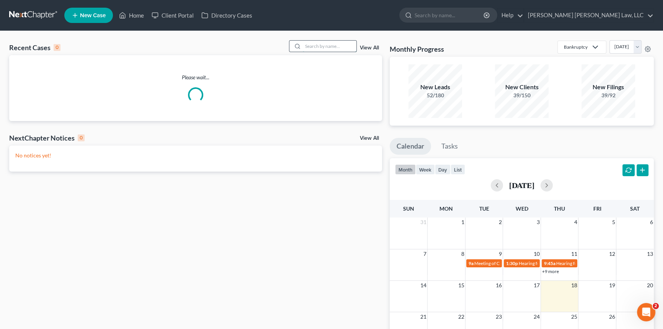
click at [313, 43] on input "search" at bounding box center [330, 46] width 54 height 11
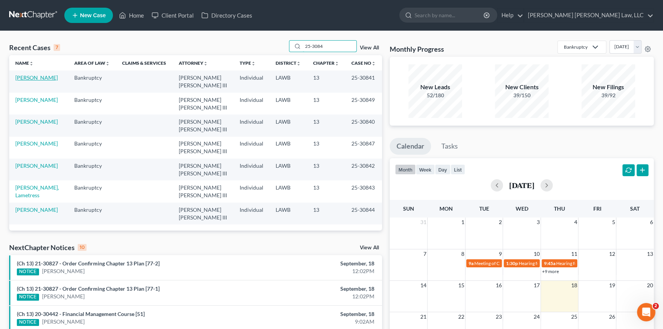
type input "25-3084"
click at [31, 77] on link "[PERSON_NAME]" at bounding box center [36, 77] width 43 height 7
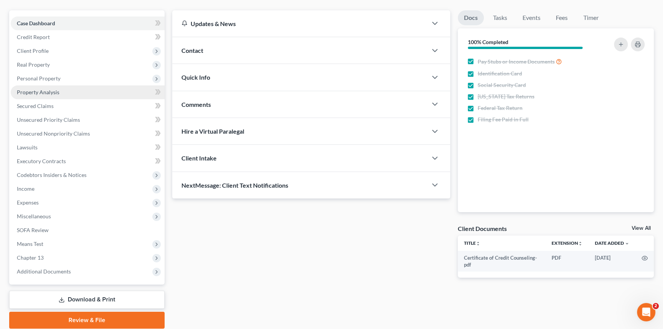
scroll to position [91, 0]
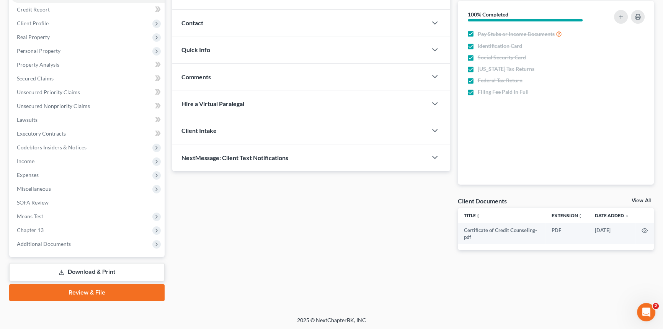
click at [146, 270] on link "Download & Print" at bounding box center [86, 272] width 155 height 18
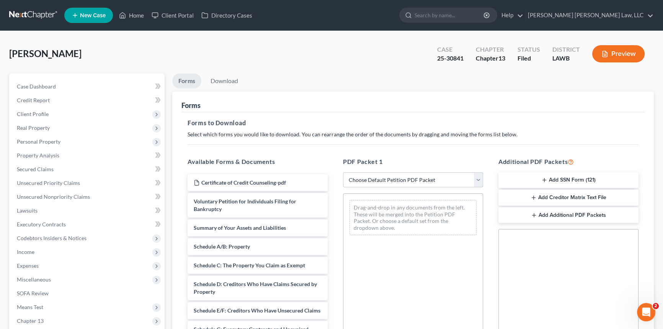
click at [388, 180] on select "Choose Default Petition PDF Packet Complete Bankruptcy Petition (all forms and …" at bounding box center [413, 179] width 140 height 15
select select "2"
click at [343, 172] on select "Choose Default Petition PDF Packet Complete Bankruptcy Petition (all forms and …" at bounding box center [413, 179] width 140 height 15
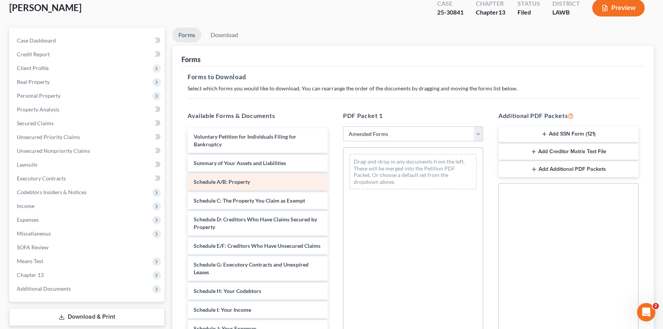
scroll to position [104, 0]
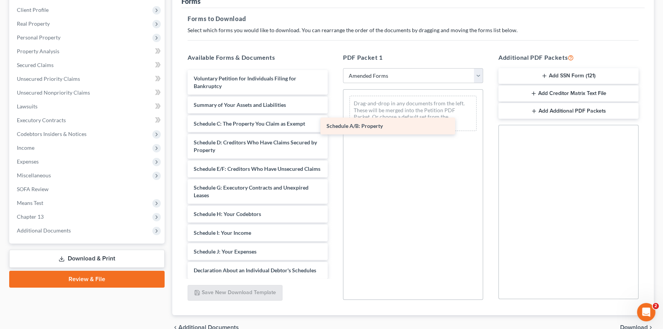
drag, startPoint x: 257, startPoint y: 123, endPoint x: 392, endPoint y: 126, distance: 135.6
click at [334, 126] on div "Schedule A/B: Property Voluntary Petition for Individuals Filing for Bankruptcy…" at bounding box center [258, 251] width 152 height 363
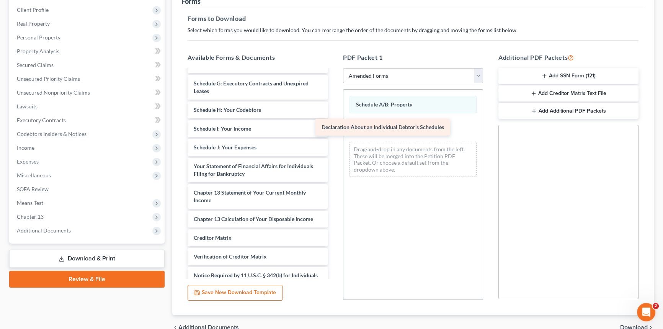
drag, startPoint x: 258, startPoint y: 174, endPoint x: 386, endPoint y: 129, distance: 135.7
click at [334, 129] on div "Declaration About an Individual Debtor's Schedules Voluntary Petition for Indiv…" at bounding box center [258, 138] width 152 height 344
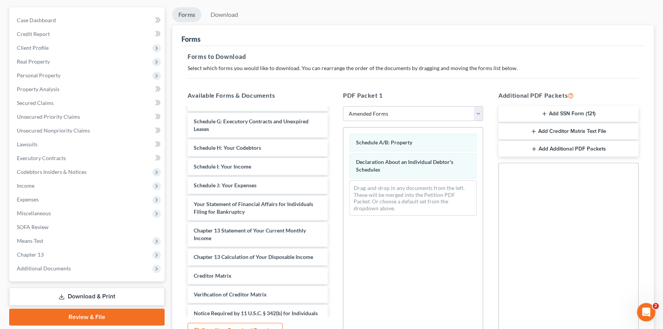
scroll to position [0, 0]
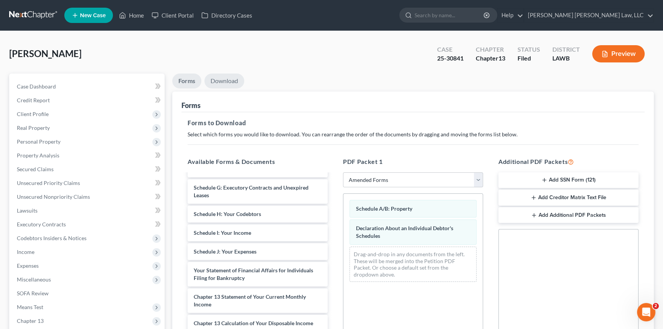
click at [222, 81] on link "Download" at bounding box center [225, 81] width 40 height 15
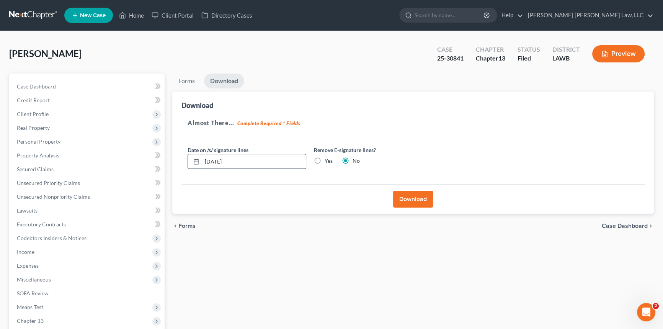
drag, startPoint x: 219, startPoint y: 161, endPoint x: 214, endPoint y: 161, distance: 4.6
click at [214, 161] on input "[DATE]" at bounding box center [254, 161] width 104 height 15
type input "[DATE]"
click at [411, 197] on button "Download" at bounding box center [413, 199] width 40 height 17
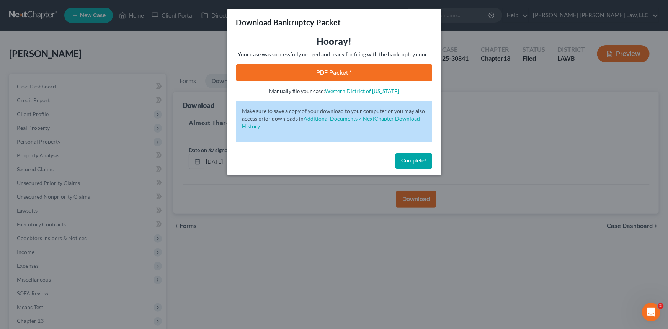
click at [358, 73] on link "PDF Packet 1" at bounding box center [334, 72] width 196 height 17
click at [419, 161] on span "Complete!" at bounding box center [414, 160] width 25 height 7
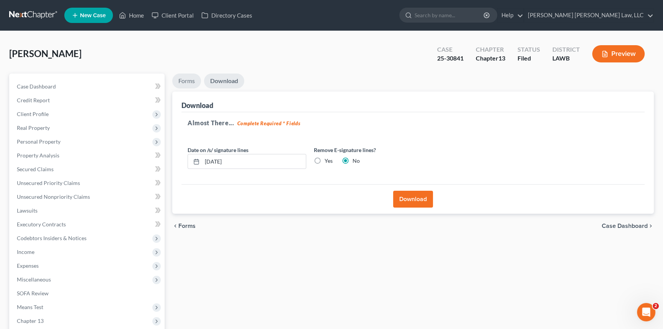
click at [189, 82] on link "Forms" at bounding box center [186, 81] width 29 height 15
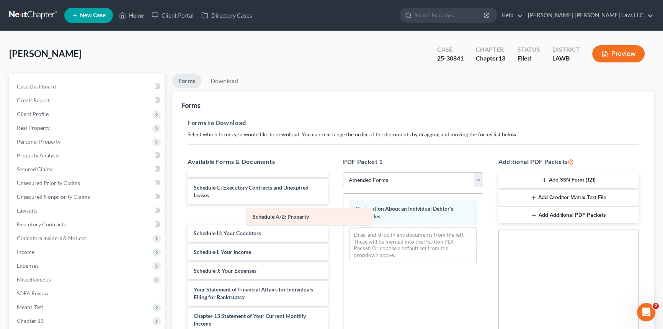
drag, startPoint x: 414, startPoint y: 210, endPoint x: 271, endPoint y: 223, distance: 143.5
click at [344, 226] on div "Schedule A/B: Property Schedule A/B: Property Declaration About an Individual D…" at bounding box center [413, 231] width 139 height 75
click at [344, 227] on div "Declaration About an Individual Debtor's Schedules Drag-and-drop in any documen…" at bounding box center [413, 231] width 139 height 75
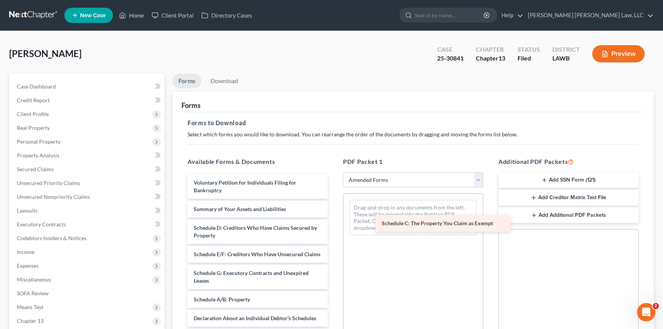
drag, startPoint x: 249, startPoint y: 226, endPoint x: 439, endPoint y: 221, distance: 190.0
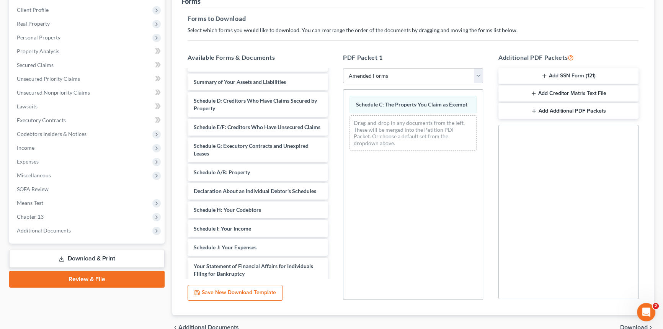
scroll to position [69, 0]
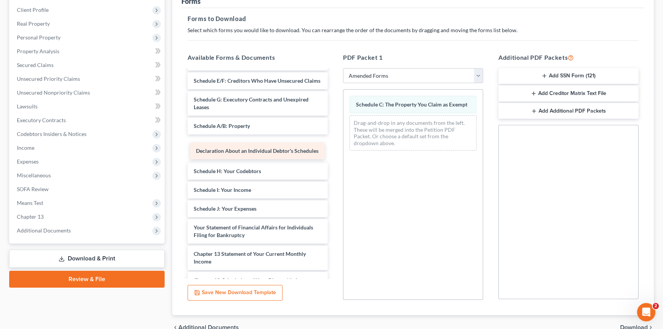
drag, startPoint x: 246, startPoint y: 153, endPoint x: 424, endPoint y: 112, distance: 182.4
click at [334, 112] on div "Declaration About an Individual Debtor's Schedules Voluntary Petition for Indiv…" at bounding box center [258, 186] width 152 height 371
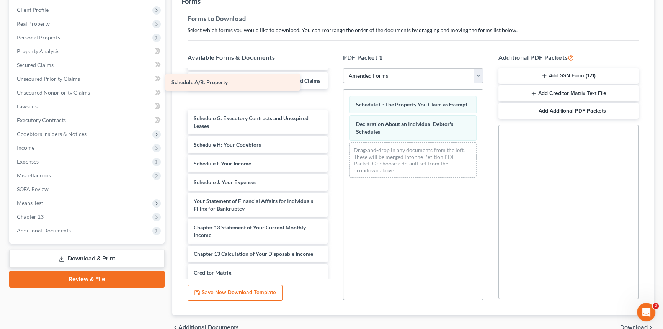
drag, startPoint x: 290, startPoint y: 133, endPoint x: 267, endPoint y: 79, distance: 59.4
click at [267, 79] on div "Schedule A/B: Property Voluntary Petition for Individuals Filing for Bankruptcy…" at bounding box center [258, 173] width 152 height 344
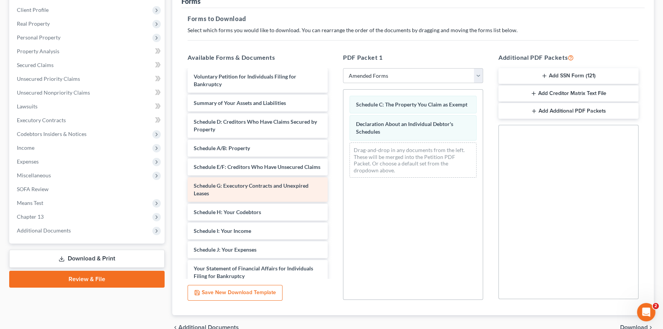
scroll to position [0, 0]
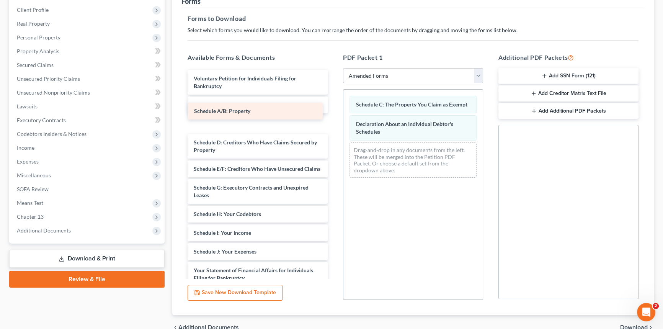
drag, startPoint x: 268, startPoint y: 147, endPoint x: 269, endPoint y: 110, distance: 37.9
click at [269, 110] on div "Schedule A/B: Property Voluntary Petition for Individuals Filing for Bankruptcy…" at bounding box center [258, 242] width 152 height 344
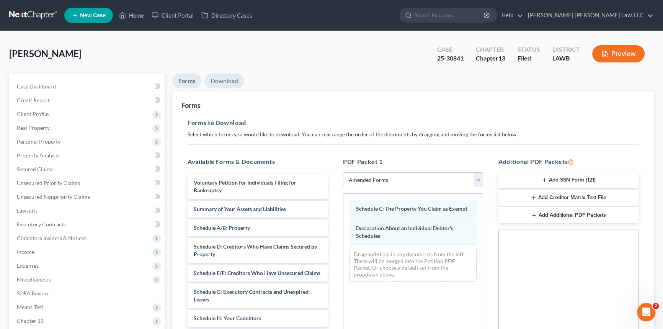
click at [226, 78] on link "Download" at bounding box center [225, 81] width 40 height 15
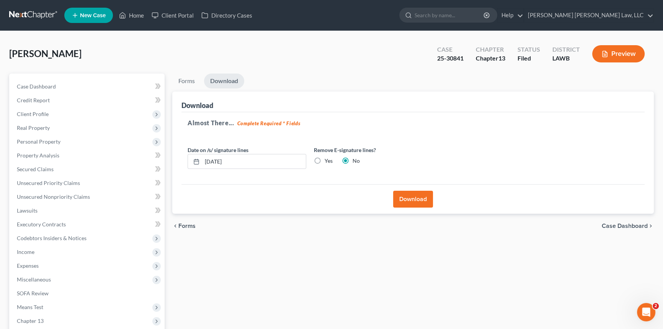
click at [410, 198] on button "Download" at bounding box center [413, 199] width 40 height 17
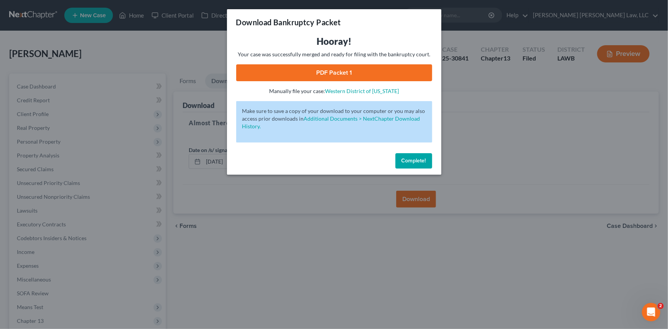
click at [297, 70] on link "PDF Packet 1" at bounding box center [334, 72] width 196 height 17
click at [411, 160] on span "Complete!" at bounding box center [414, 160] width 25 height 7
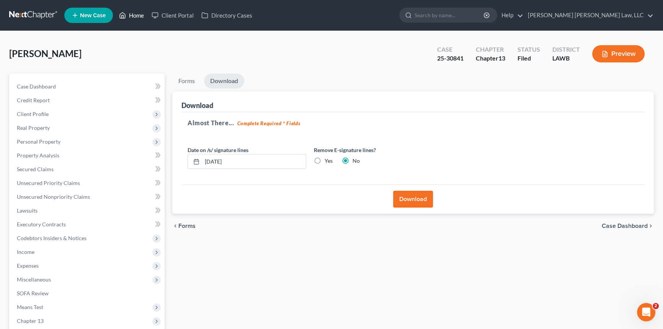
click at [133, 11] on link "Home" at bounding box center [131, 15] width 33 height 14
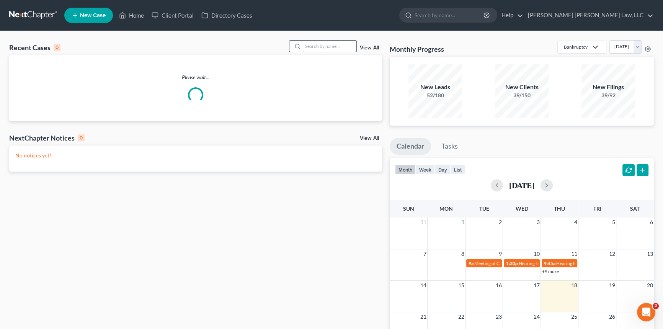
click at [306, 46] on input "search" at bounding box center [330, 46] width 54 height 11
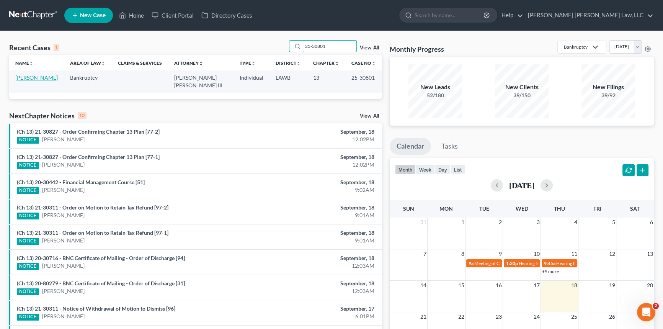
type input "25-30801"
click at [44, 77] on link "[PERSON_NAME]" at bounding box center [36, 77] width 43 height 7
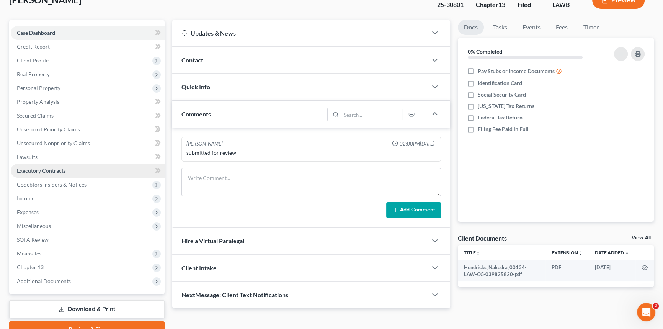
scroll to position [91, 0]
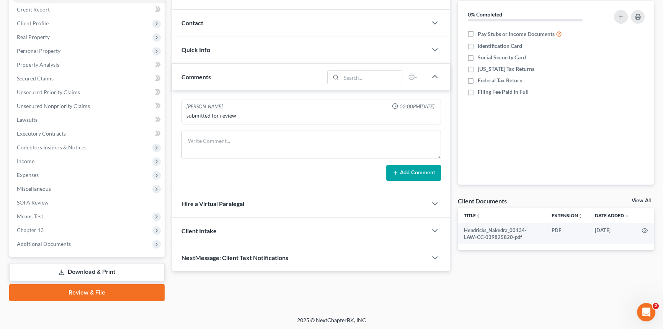
drag, startPoint x: 112, startPoint y: 277, endPoint x: 172, endPoint y: 256, distance: 62.9
click at [113, 277] on link "Download & Print" at bounding box center [86, 272] width 155 height 18
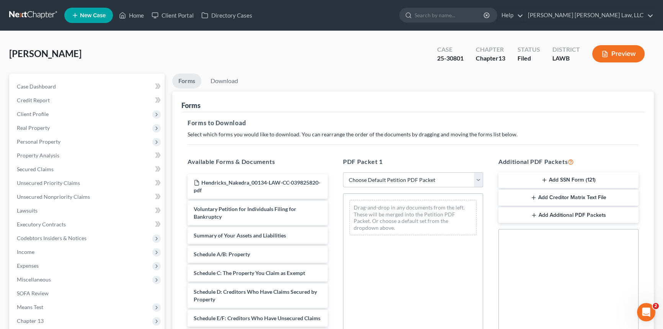
click at [408, 179] on select "Choose Default Petition PDF Packet Complete Bankruptcy Petition (all forms and …" at bounding box center [413, 179] width 140 height 15
select select "2"
click at [343, 172] on select "Choose Default Petition PDF Packet Complete Bankruptcy Petition (all forms and …" at bounding box center [413, 179] width 140 height 15
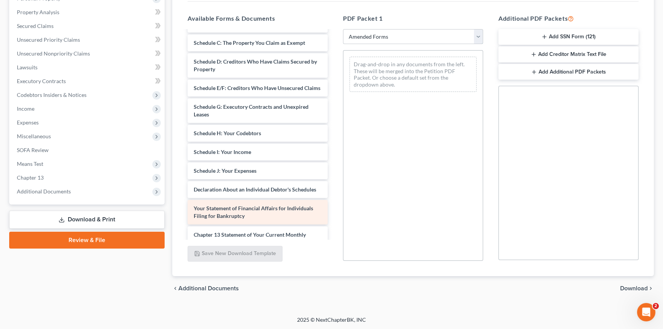
scroll to position [139, 0]
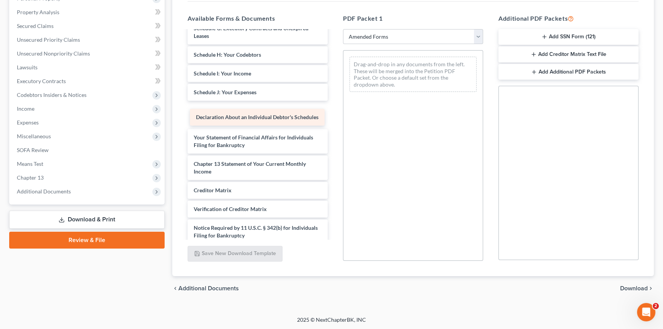
drag, startPoint x: 226, startPoint y: 118, endPoint x: 438, endPoint y: 99, distance: 212.7
click at [334, 99] on div "Declaration About an Individual Debtor's Schedules Voluntary Petition for Indiv…" at bounding box center [258, 77] width 152 height 371
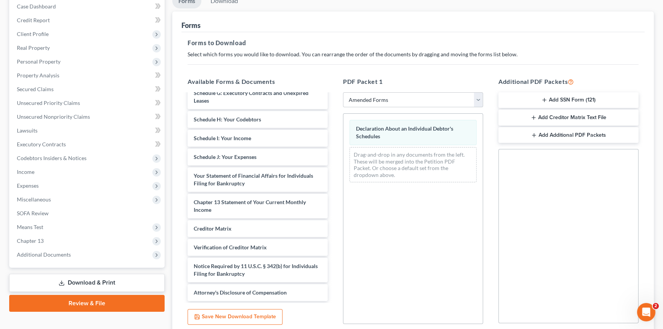
scroll to position [0, 0]
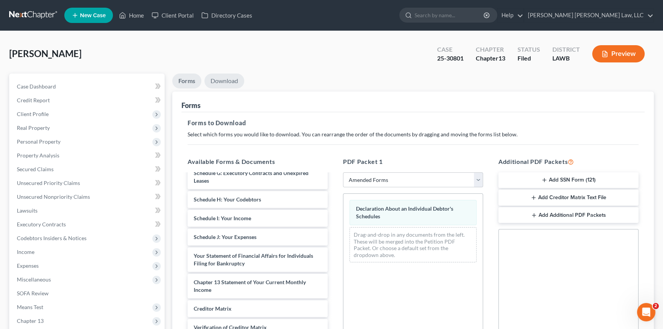
drag, startPoint x: 219, startPoint y: 80, endPoint x: 224, endPoint y: 85, distance: 7.3
click at [219, 80] on link "Download" at bounding box center [225, 81] width 40 height 15
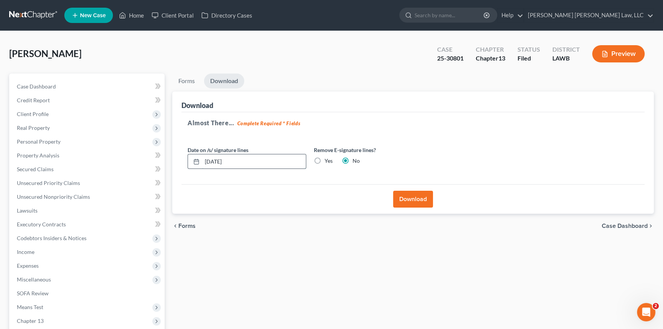
drag, startPoint x: 237, startPoint y: 160, endPoint x: 204, endPoint y: 163, distance: 32.7
click at [204, 163] on input "[DATE]" at bounding box center [254, 161] width 104 height 15
click at [417, 203] on button "Download" at bounding box center [413, 199] width 40 height 17
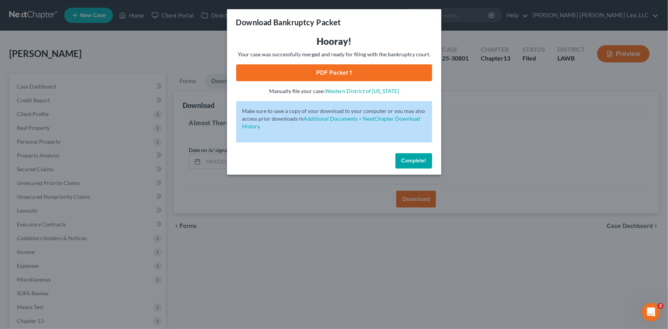
click at [364, 72] on link "PDF Packet 1" at bounding box center [334, 72] width 196 height 17
click at [421, 161] on span "Complete!" at bounding box center [414, 160] width 25 height 7
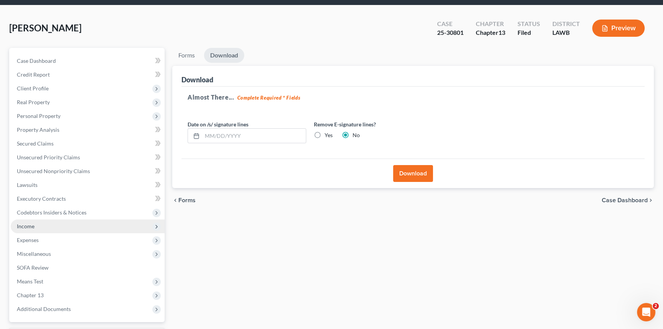
scroll to position [91, 0]
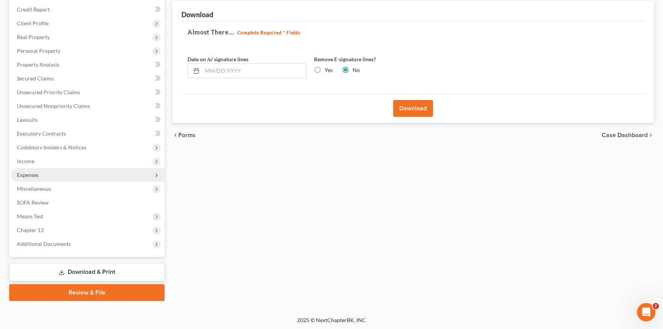
click at [55, 174] on span "Expenses" at bounding box center [88, 175] width 154 height 14
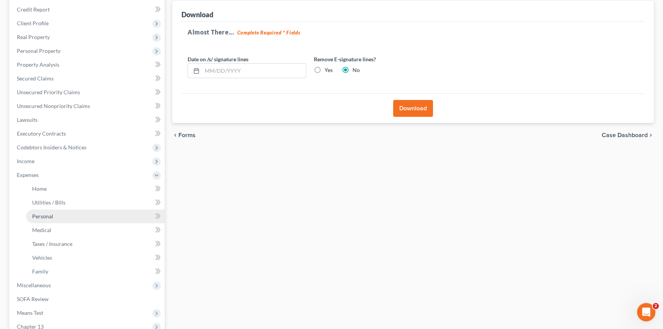
click at [55, 214] on link "Personal" at bounding box center [95, 216] width 139 height 14
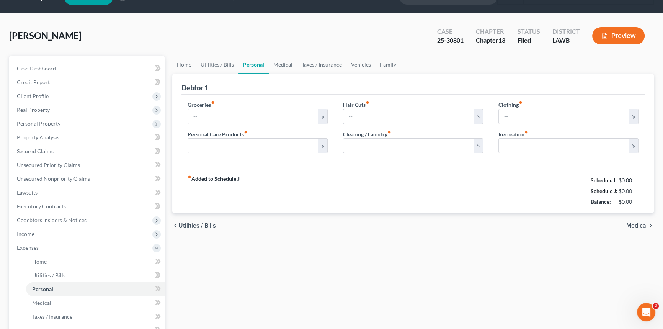
type input "250.00"
type input "150.00"
type input "0.00"
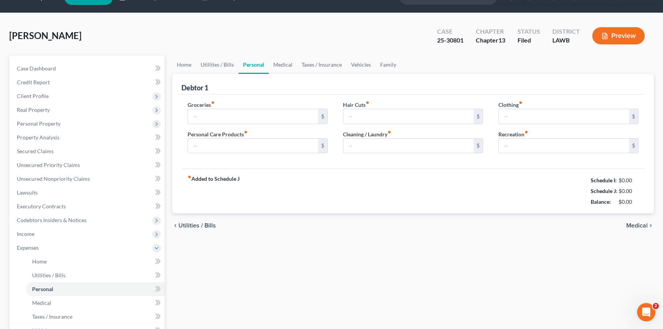
type input "0.00"
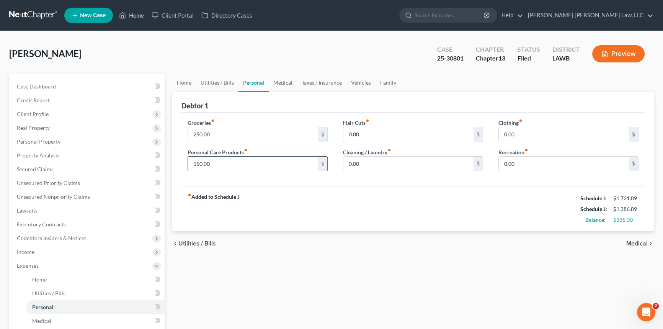
click at [216, 164] on input "150.00" at bounding box center [253, 164] width 130 height 15
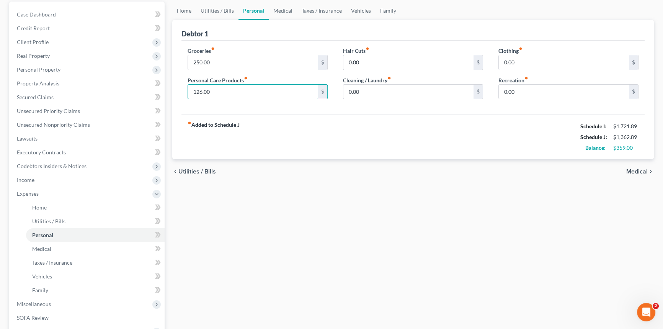
scroll to position [174, 0]
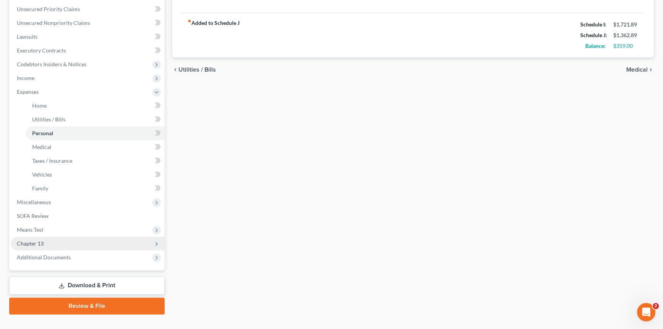
type input "126.00"
click at [88, 244] on span "Chapter 13" at bounding box center [88, 244] width 154 height 14
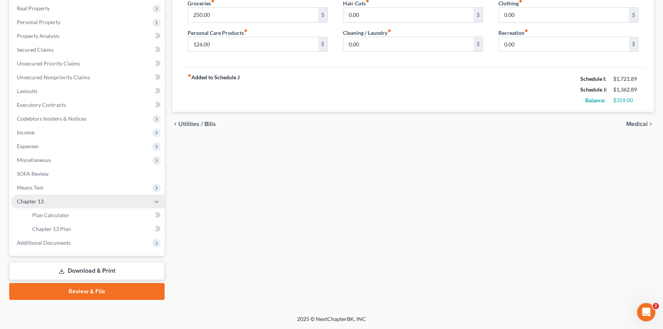
scroll to position [119, 0]
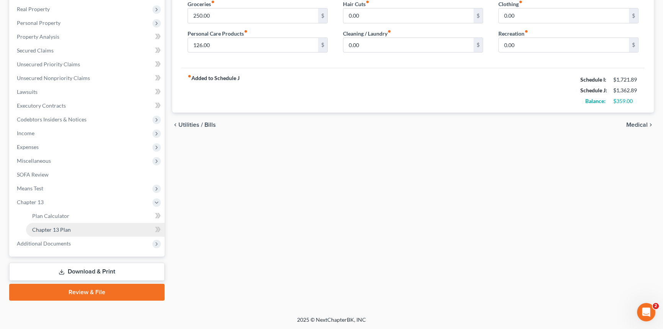
click at [93, 231] on link "Chapter 13 Plan" at bounding box center [95, 230] width 139 height 14
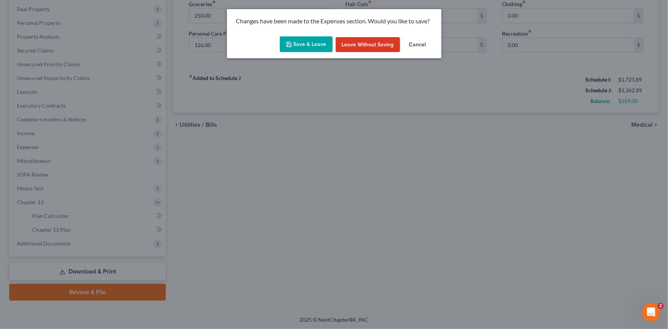
click at [312, 43] on button "Save & Leave" at bounding box center [306, 44] width 53 height 16
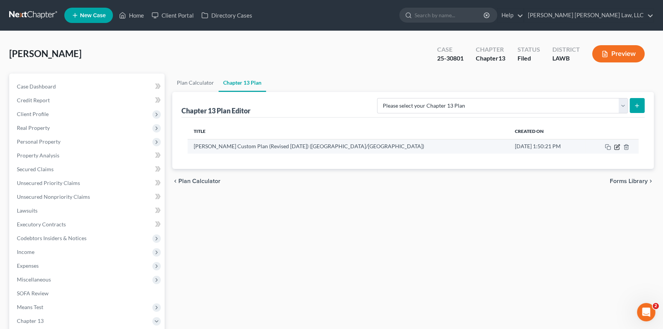
click at [617, 145] on icon "button" at bounding box center [617, 147] width 6 height 6
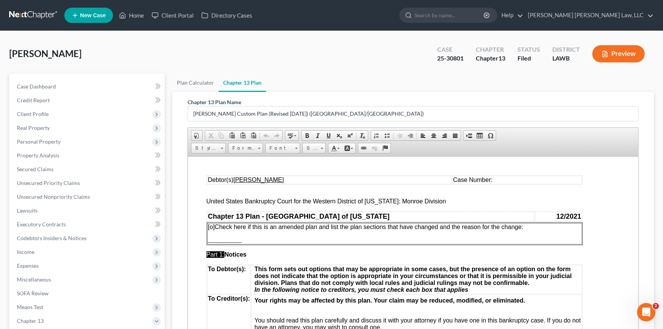
click at [502, 179] on td "Case Number:" at bounding box center [517, 179] width 130 height 8
click at [213, 226] on span "[o]" at bounding box center [211, 226] width 7 height 7
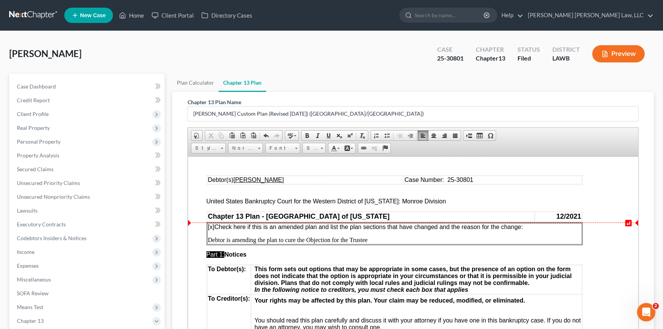
click at [532, 229] on p "[x ] Check here if this is an amended plan and list the plan sections that have…" at bounding box center [394, 226] width 373 height 7
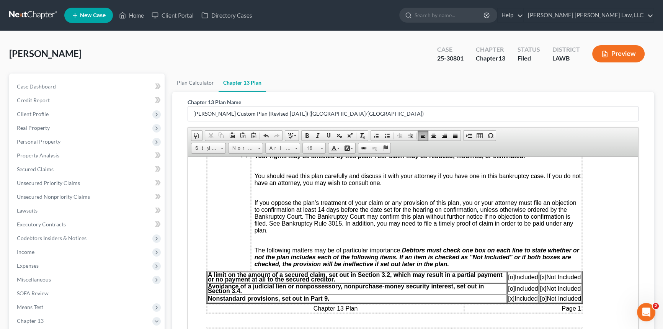
scroll to position [209, 0]
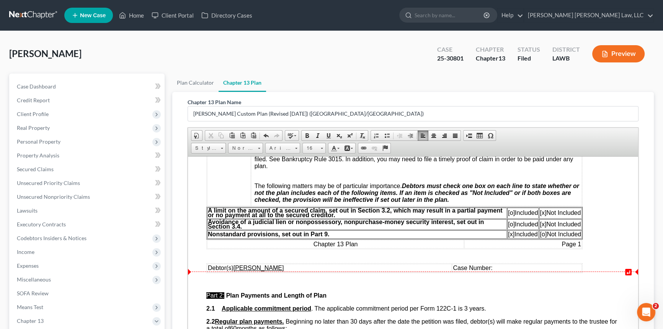
click at [501, 272] on td "Case Number:" at bounding box center [517, 268] width 130 height 8
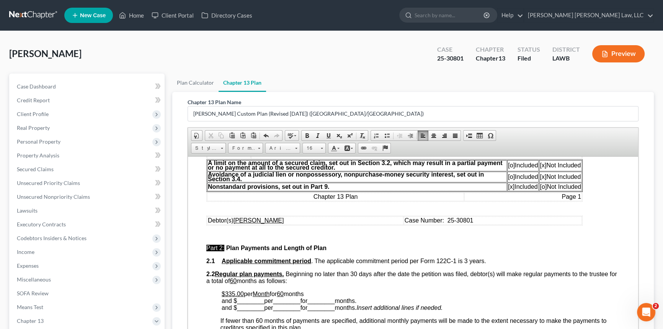
scroll to position [383, 0]
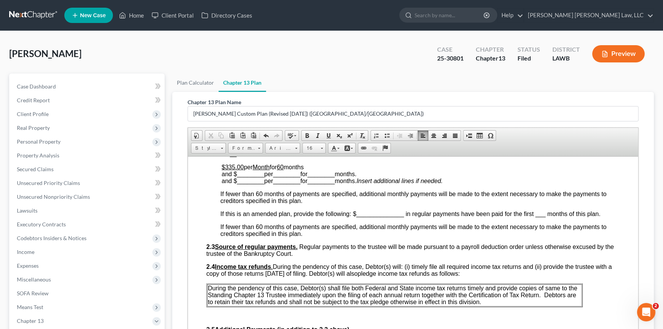
click at [284, 170] on u "60" at bounding box center [280, 167] width 7 height 7
click at [329, 133] on span at bounding box center [329, 136] width 6 height 6
click at [316, 178] on p "$335.00 per Month for 1 ​ months and $ ________ per ________ for ________ month…" at bounding box center [421, 174] width 398 height 21
click at [244, 177] on span "________" at bounding box center [250, 173] width 27 height 7
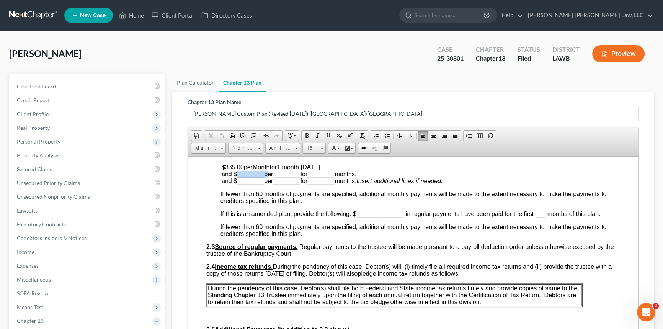
click at [244, 177] on span "________" at bounding box center [250, 173] width 27 height 7
click at [273, 177] on span "________" at bounding box center [278, 173] width 27 height 7
click at [301, 177] on span "________" at bounding box center [304, 173] width 27 height 7
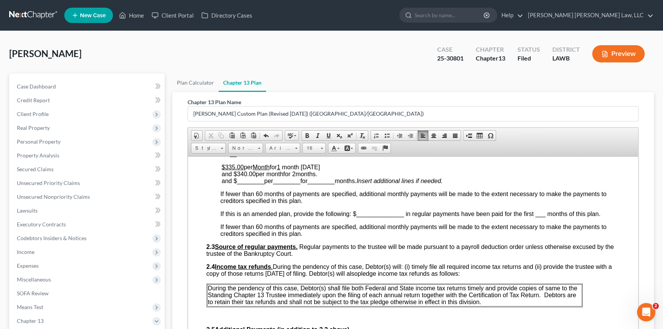
click at [320, 177] on span "month [DATE] and $340.00 per month for 2 months." at bounding box center [271, 170] width 98 height 13
click at [242, 177] on span "month [DATE] and $340.00 per month for 2 months September/[DATE] ." at bounding box center [296, 170] width 149 height 13
drag, startPoint x: 327, startPoint y: 132, endPoint x: 325, endPoint y: 136, distance: 5.1
click at [327, 133] on span at bounding box center [329, 136] width 6 height 6
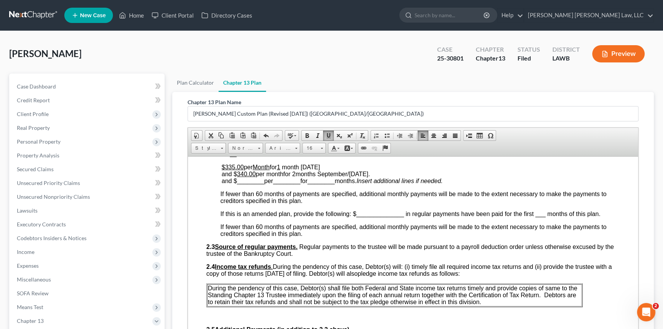
click at [277, 177] on span "month [DATE] and $ 340.00 per month for 2 months September/[DATE] ." at bounding box center [296, 170] width 149 height 13
click at [327, 134] on span at bounding box center [329, 136] width 6 height 6
click at [297, 177] on span "month [DATE] and $ 340.00 per month for 2 months September/[DATE] ." at bounding box center [295, 170] width 147 height 13
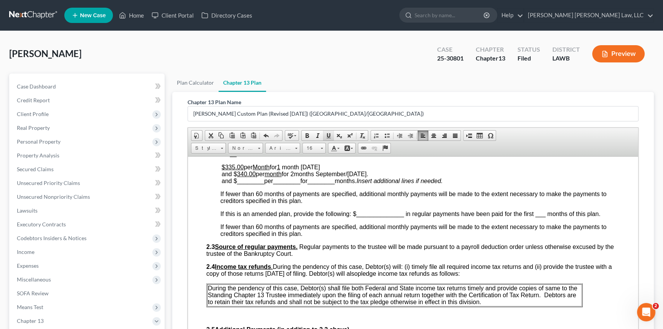
drag, startPoint x: 326, startPoint y: 136, endPoint x: 115, endPoint y: 5, distance: 248.6
click at [326, 136] on span at bounding box center [329, 136] width 6 height 6
click at [252, 184] on span "________" at bounding box center [250, 180] width 27 height 7
click at [247, 184] on span "________" at bounding box center [250, 180] width 27 height 7
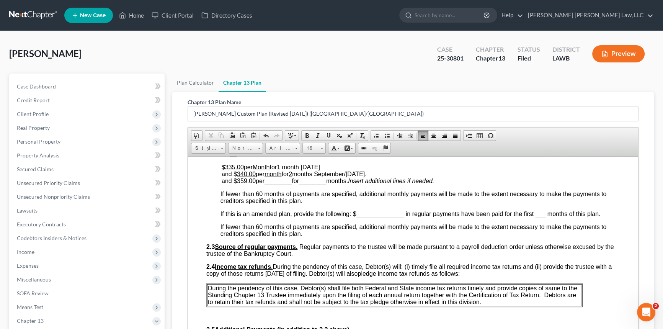
click at [276, 184] on span "________" at bounding box center [278, 180] width 27 height 7
click at [305, 184] on span "________" at bounding box center [304, 180] width 27 height 7
click at [321, 184] on span "and $359.00 per month for 57 months." at bounding box center [271, 180] width 99 height 7
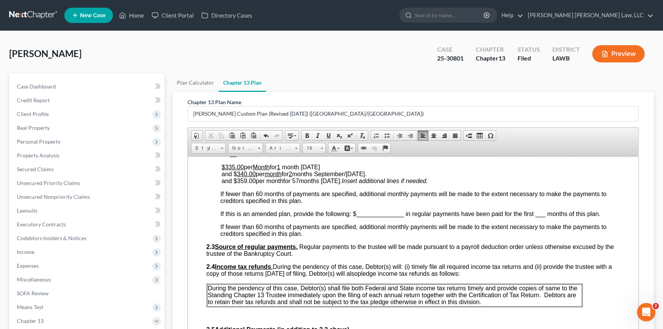
click at [326, 184] on span "and $359.00 per month for 57 months [DATE]." at bounding box center [282, 180] width 120 height 7
click at [244, 184] on span "and $359.00 per month for 57 months beginning [DATE]." at bounding box center [296, 180] width 149 height 7
click at [326, 133] on span at bounding box center [329, 136] width 6 height 6
click at [275, 184] on span "and $ 359.00 per month for 57 months beginning [DATE]." at bounding box center [296, 180] width 149 height 7
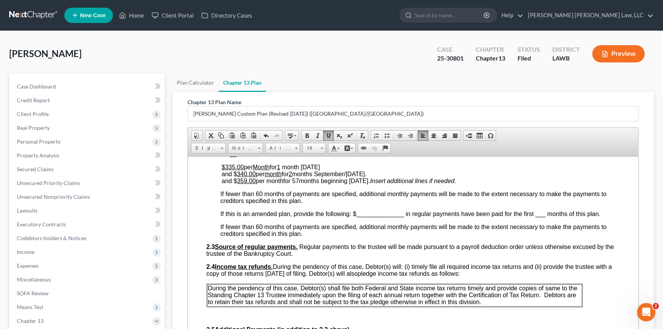
click at [275, 184] on span "and $ 359.00 per month for 57 months beginning [DATE]." at bounding box center [296, 180] width 149 height 7
click at [329, 133] on span at bounding box center [329, 136] width 6 height 6
click at [298, 184] on span "and $ 359.00 per month for 57 months beginning [DATE]." at bounding box center [295, 180] width 147 height 7
click at [327, 137] on span at bounding box center [329, 136] width 6 height 6
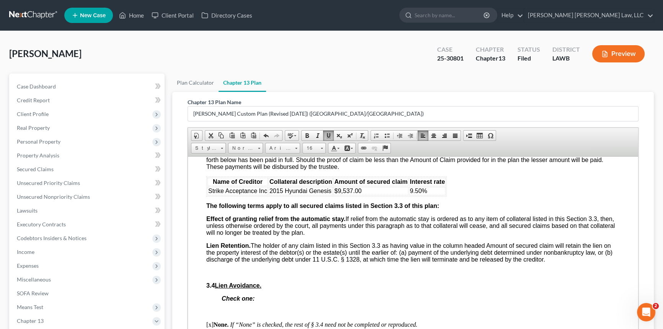
scroll to position [905, 0]
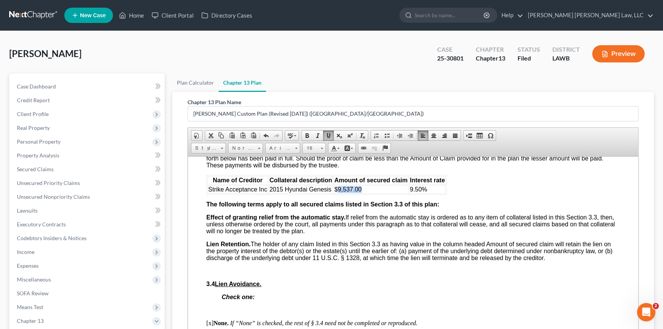
drag, startPoint x: 338, startPoint y: 219, endPoint x: 361, endPoint y: 220, distance: 23.0
click at [361, 193] on td "$9,537.00" at bounding box center [371, 189] width 75 height 8
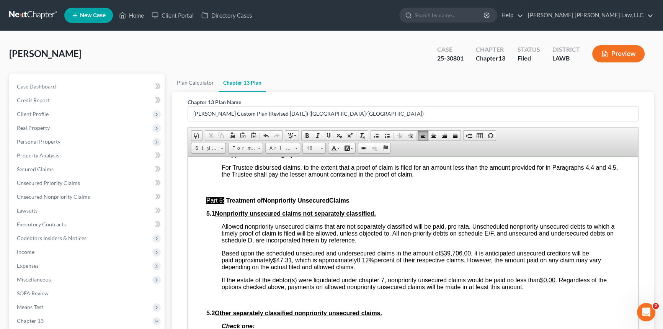
scroll to position [1776, 0]
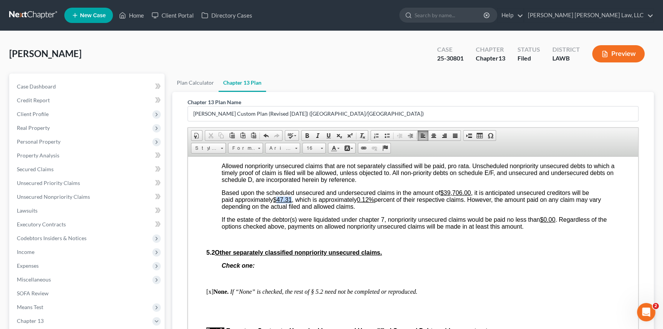
drag, startPoint x: 280, startPoint y: 261, endPoint x: 294, endPoint y: 261, distance: 14.6
click at [294, 209] on span "Based upon the scheduled unsecured and undersecured claims in the amount of $39…" at bounding box center [412, 199] width 380 height 20
click at [364, 203] on u "0.12%" at bounding box center [362, 199] width 17 height 7
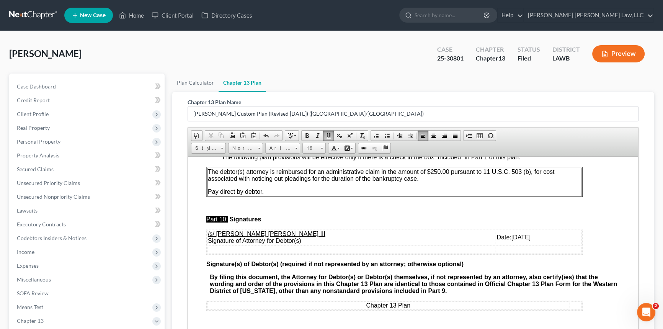
scroll to position [2332, 0]
click at [512, 240] on u "[DATE]" at bounding box center [521, 237] width 19 height 7
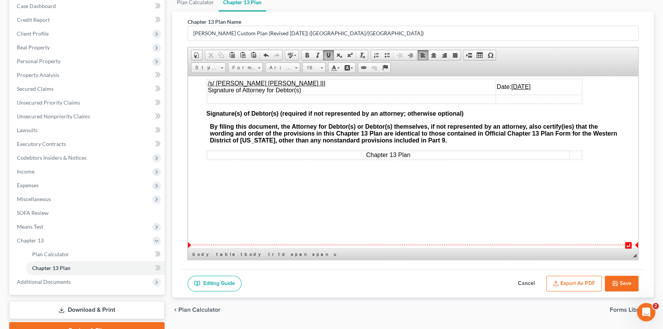
scroll to position [104, 0]
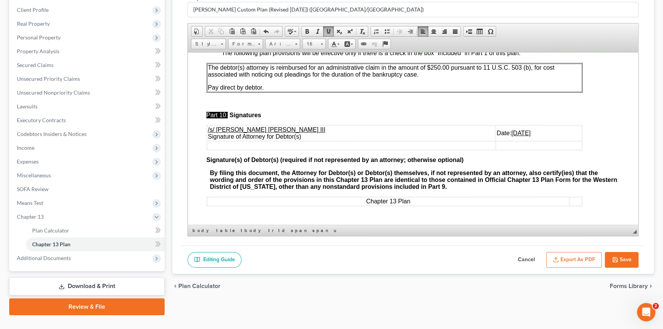
click at [512, 130] on u "[DATE]" at bounding box center [521, 132] width 19 height 7
click at [579, 257] on button "Export as PDF" at bounding box center [575, 260] width 56 height 16
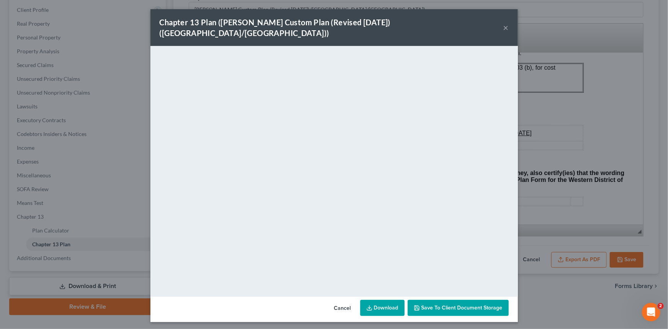
click at [506, 23] on button "×" at bounding box center [506, 27] width 5 height 9
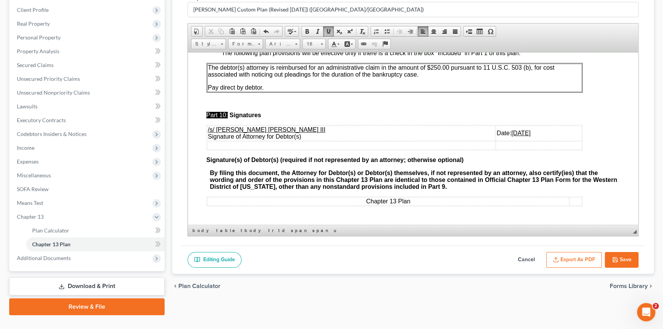
click at [512, 130] on u "[DATE]" at bounding box center [521, 132] width 19 height 7
click at [576, 258] on button "Export as PDF" at bounding box center [575, 260] width 56 height 16
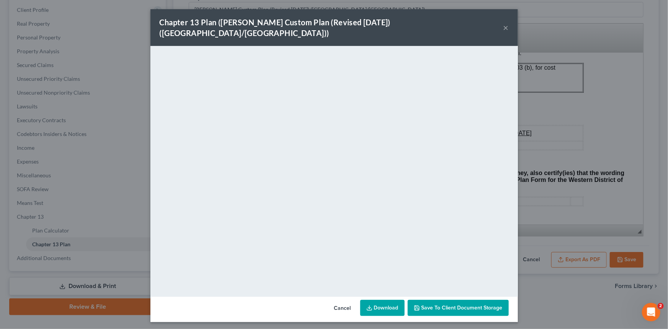
click at [505, 23] on button "×" at bounding box center [506, 27] width 5 height 9
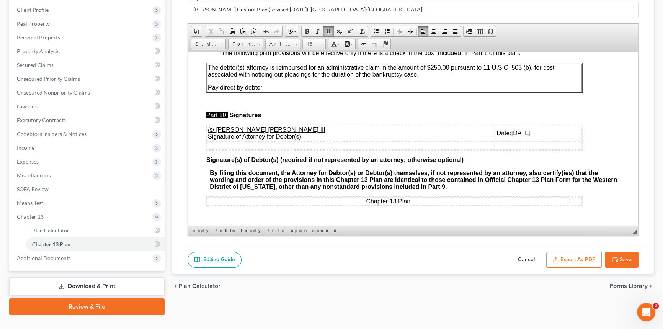
click at [624, 257] on button "Save" at bounding box center [622, 260] width 34 height 16
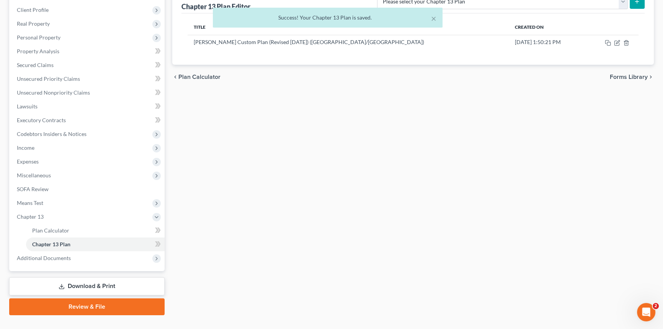
click at [141, 284] on link "Download & Print" at bounding box center [86, 286] width 155 height 18
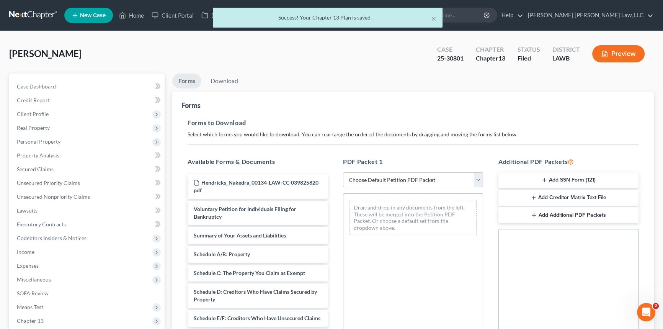
click at [394, 182] on select "Choose Default Petition PDF Packet Complete Bankruptcy Petition (all forms and …" at bounding box center [413, 179] width 140 height 15
select select "2"
click at [343, 172] on select "Choose Default Petition PDF Packet Complete Bankruptcy Petition (all forms and …" at bounding box center [413, 179] width 140 height 15
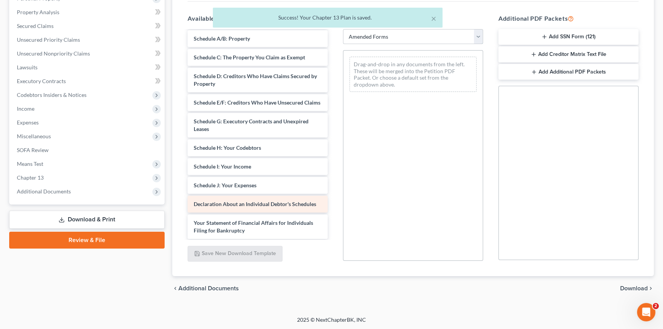
scroll to position [104, 0]
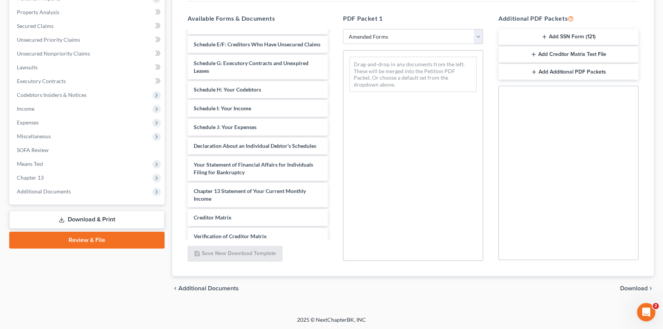
click at [260, 134] on div "Voluntary Petition for Individuals Filing for Bankruptcy Summary of Your Assets…" at bounding box center [258, 108] width 152 height 363
click at [334, 132] on div "Voluntary Petition for Individuals Filing for Bankruptcy Summary of Your Assets…" at bounding box center [258, 108] width 152 height 363
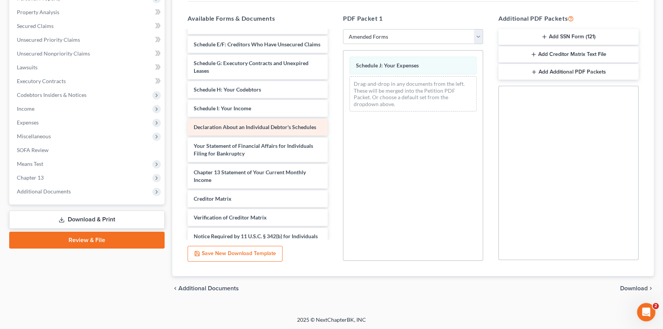
click at [334, 131] on div "Voluntary Petition for Individuals Filing for Bankruptcy Summary of Your Assets…" at bounding box center [258, 99] width 152 height 344
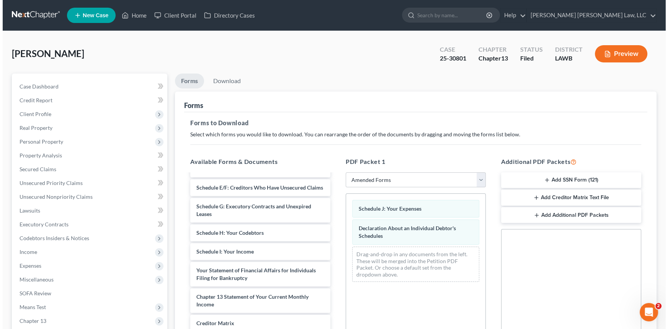
scroll to position [0, 0]
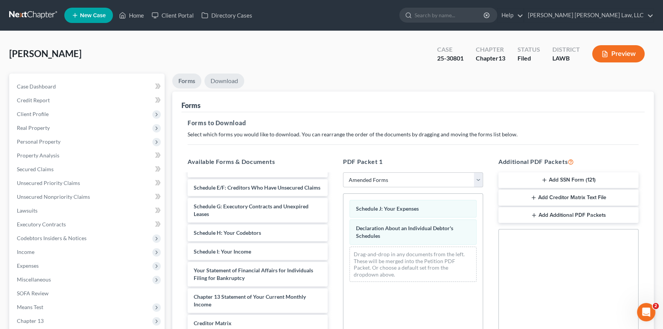
click at [221, 79] on link "Download" at bounding box center [225, 81] width 40 height 15
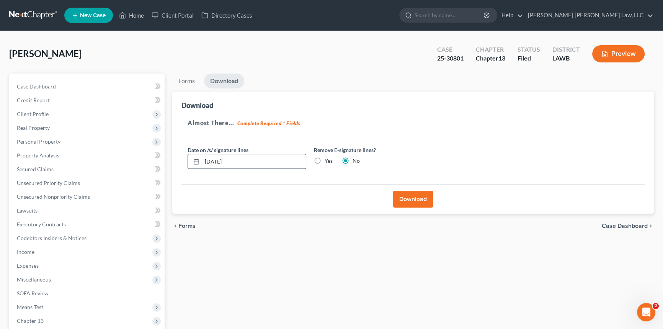
drag, startPoint x: 218, startPoint y: 162, endPoint x: 213, endPoint y: 162, distance: 5.0
click at [213, 162] on input "[DATE]" at bounding box center [254, 161] width 104 height 15
type input "[DATE]"
click at [409, 200] on button "Download" at bounding box center [413, 199] width 40 height 17
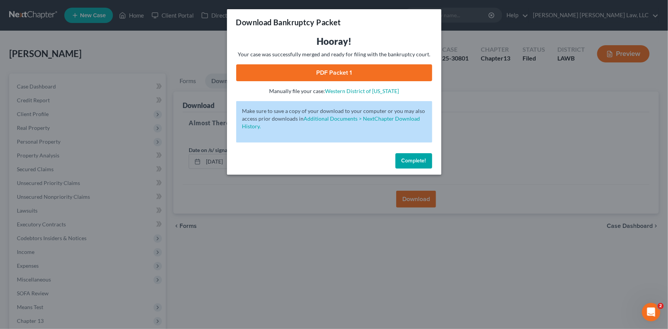
click at [391, 72] on link "PDF Packet 1" at bounding box center [334, 72] width 196 height 17
